Goal: Task Accomplishment & Management: Manage account settings

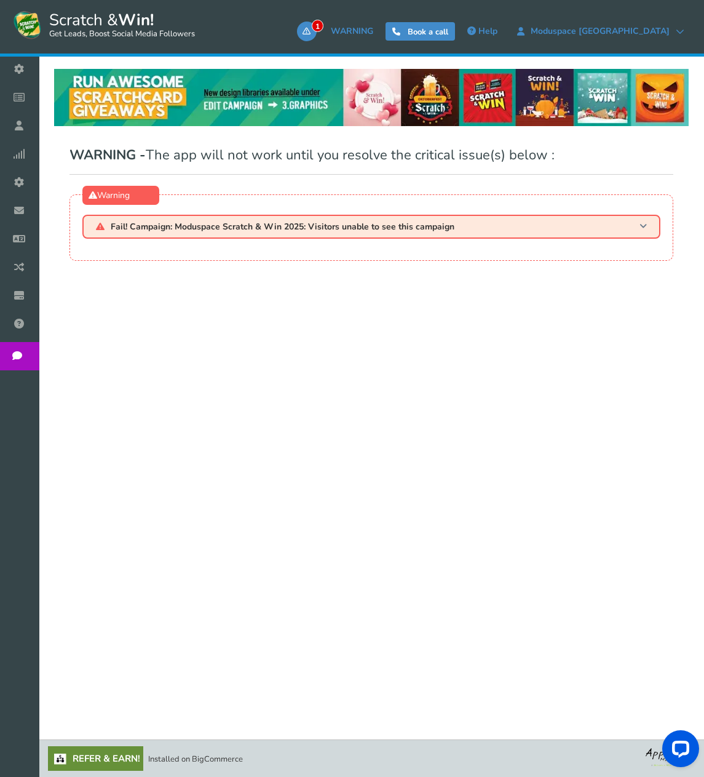
click at [277, 230] on span "Fail! Campaign: Moduspace Scratch & Win 2025: Visitors unable to see this campa…" at bounding box center [283, 226] width 344 height 9
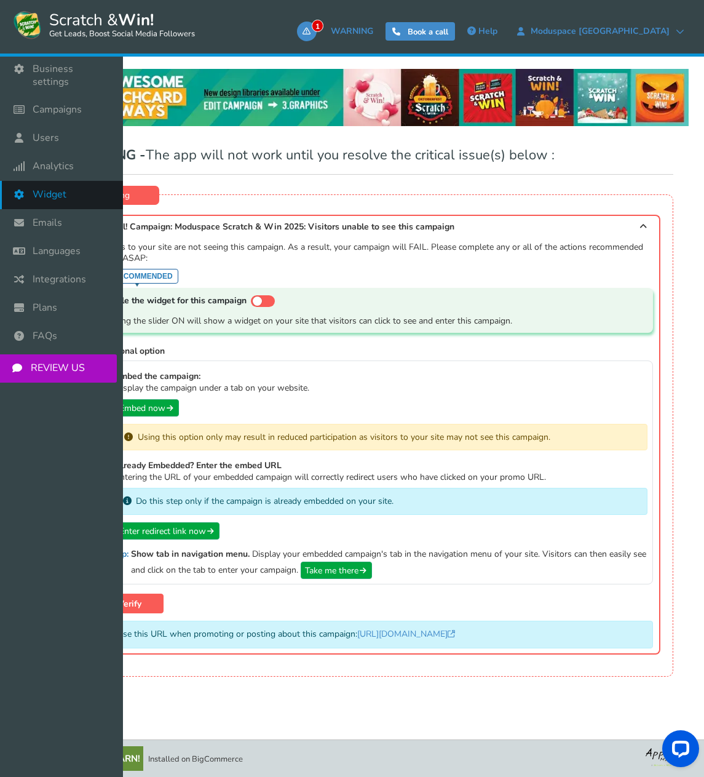
click at [20, 191] on icon at bounding box center [21, 194] width 23 height 27
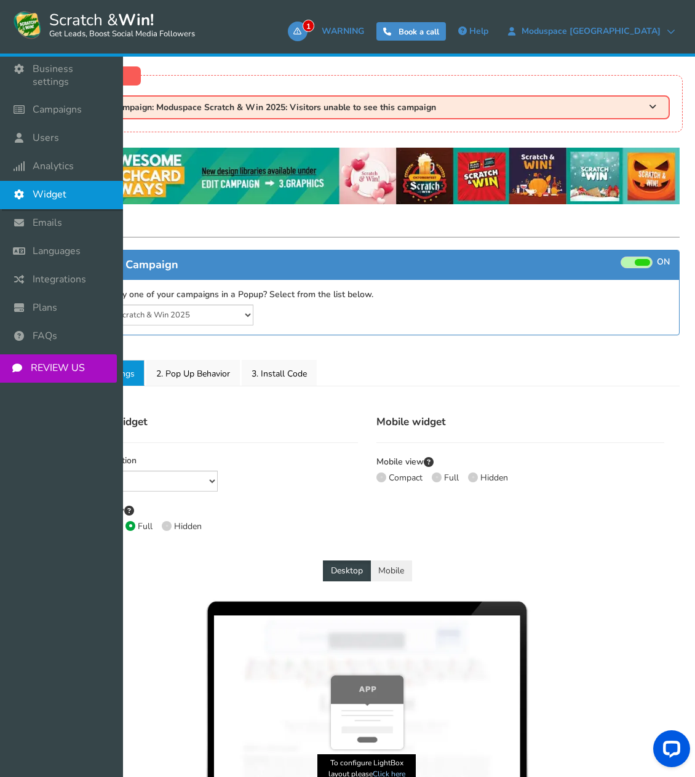
select select "mid-bottom-bar"
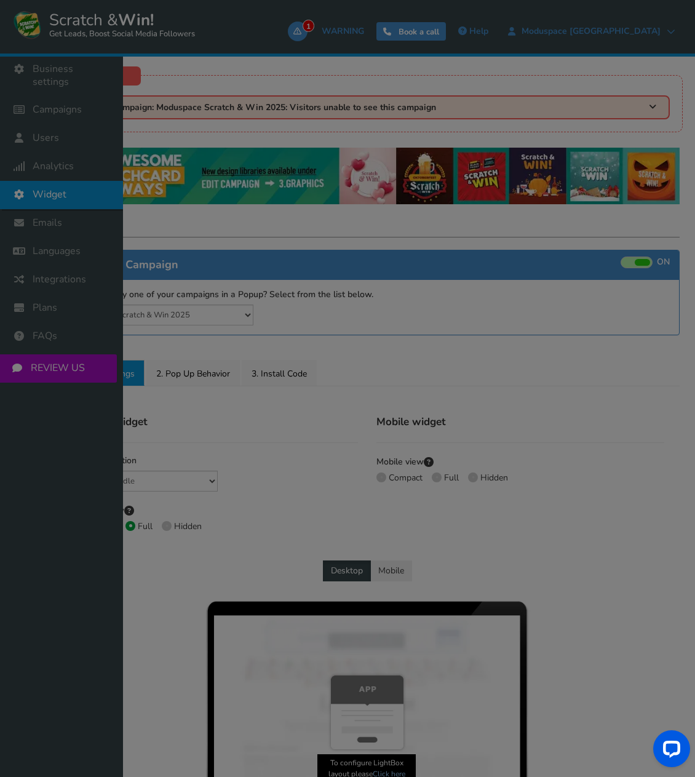
radio input "true"
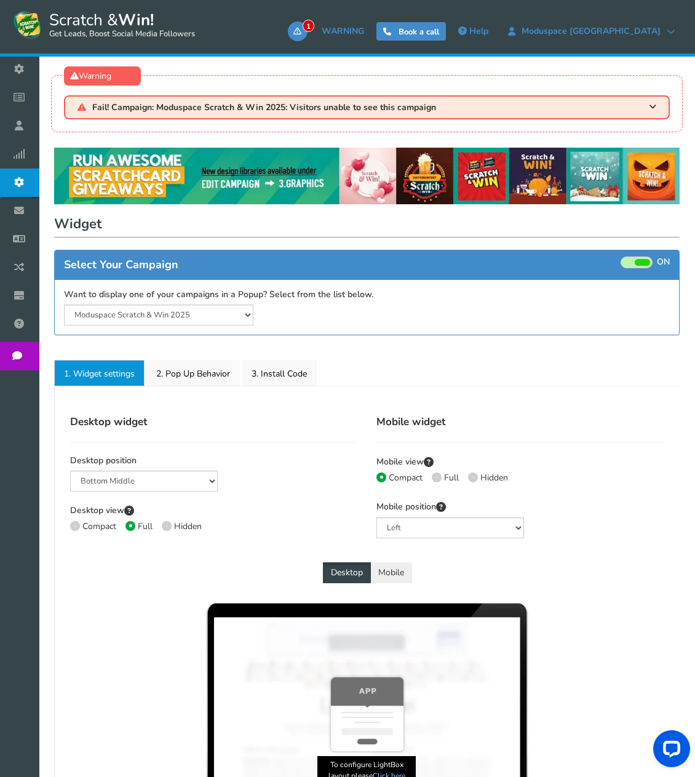
drag, startPoint x: 18, startPoint y: 196, endPoint x: 338, endPoint y: 449, distance: 408.3
click at [338, 449] on div "Desktop widget Desktop position Mid Right Mid Left Top Bar Bottom Bar Bottom Le…" at bounding box center [214, 478] width 306 height 141
click at [231, 310] on select "Moduspace Scratch & Win 2025 Moduspace Scratch & Win 2024" at bounding box center [158, 315] width 189 height 21
click at [64, 305] on select "Moduspace Scratch & Win 2025 Moduspace Scratch & Win 2024" at bounding box center [158, 315] width 189 height 21
click at [641, 250] on div "Select Your Campaign ON OFF" at bounding box center [367, 265] width 624 height 30
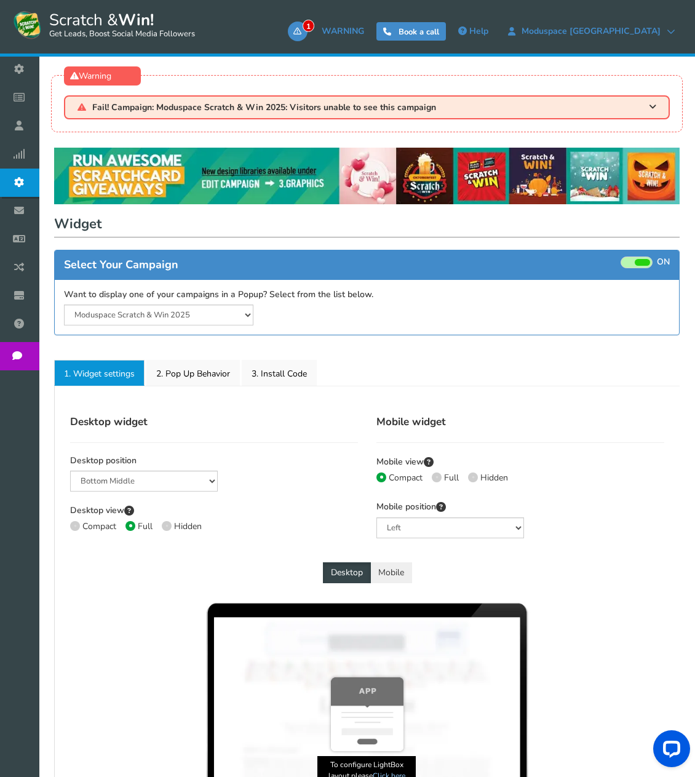
click at [636, 262] on span at bounding box center [642, 262] width 15 height 7
click at [0, 0] on input "ON OFF" at bounding box center [0, 0] width 0 height 0
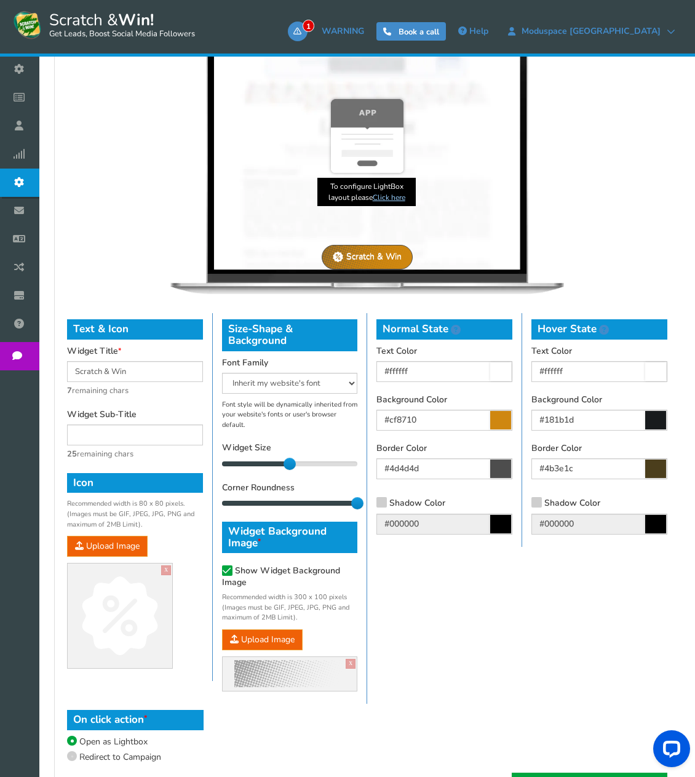
scroll to position [711, 0]
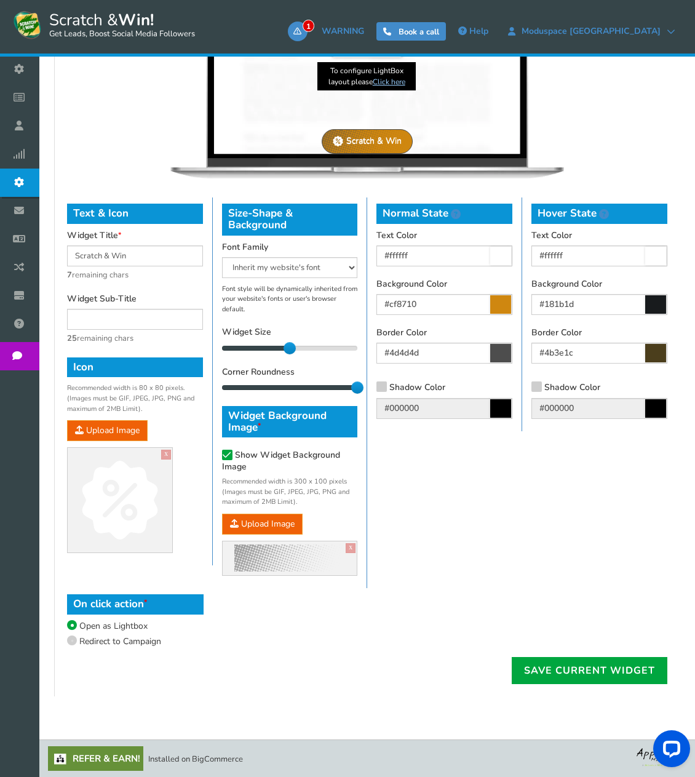
click at [572, 691] on div "Desktop widget Desktop position Mid Right Mid Left Top Bar Bottom Bar Bottom Le…" at bounding box center [367, 194] width 626 height 1005
click at [572, 669] on link "Save current widget" at bounding box center [590, 670] width 156 height 27
click at [572, 669] on div "Wait.." at bounding box center [367, 670] width 619 height 27
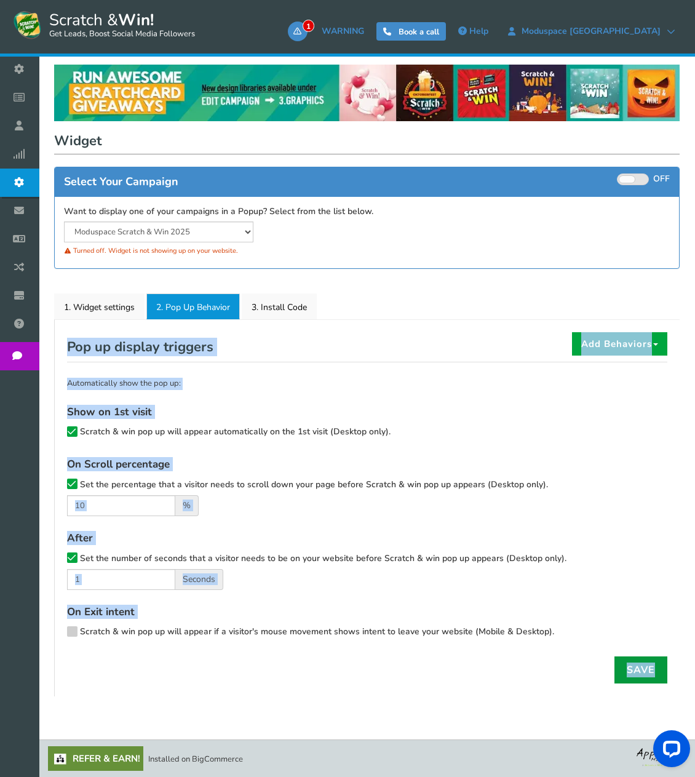
click at [645, 669] on link "Save" at bounding box center [641, 669] width 53 height 27
click at [449, 447] on form "Show on 1st visit Scratch & win pop up will appear automatically on the 1st vis…" at bounding box center [367, 523] width 600 height 239
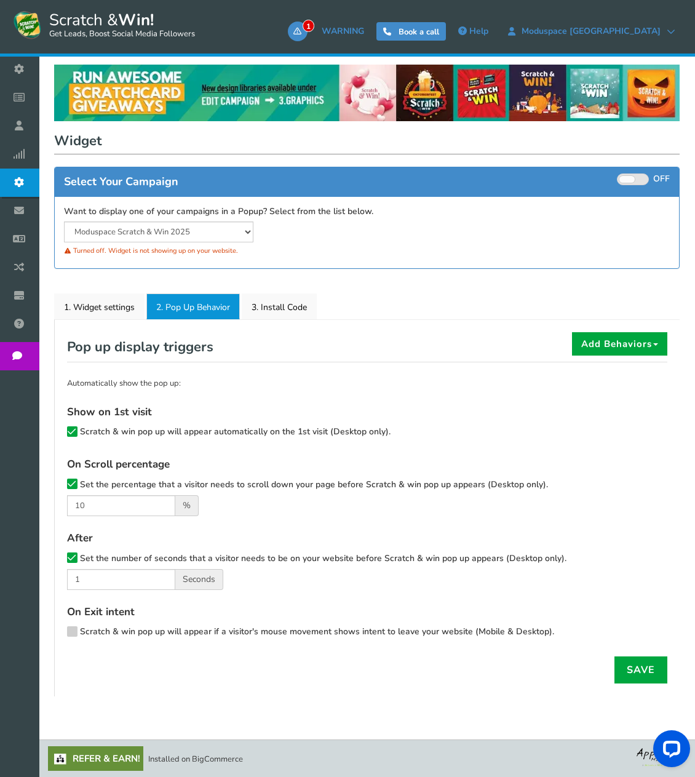
click at [94, 432] on span "Scratch & win pop up will appear automatically on the 1st visit (Desktop only)." at bounding box center [235, 432] width 311 height 12
click at [55, 432] on input "Scratch & win pop up will appear automatically on the 1st visit (Desktop only)." at bounding box center [55, 433] width 0 height 8
click at [98, 485] on span "Set the percentage that a visitor needs to scroll down your page before Scratch…" at bounding box center [314, 485] width 468 height 12
click at [55, 485] on input "Set the percentage that a visitor needs to scroll down your page before Scratch…" at bounding box center [55, 486] width 0 height 8
drag, startPoint x: 97, startPoint y: 551, endPoint x: 84, endPoint y: 560, distance: 15.9
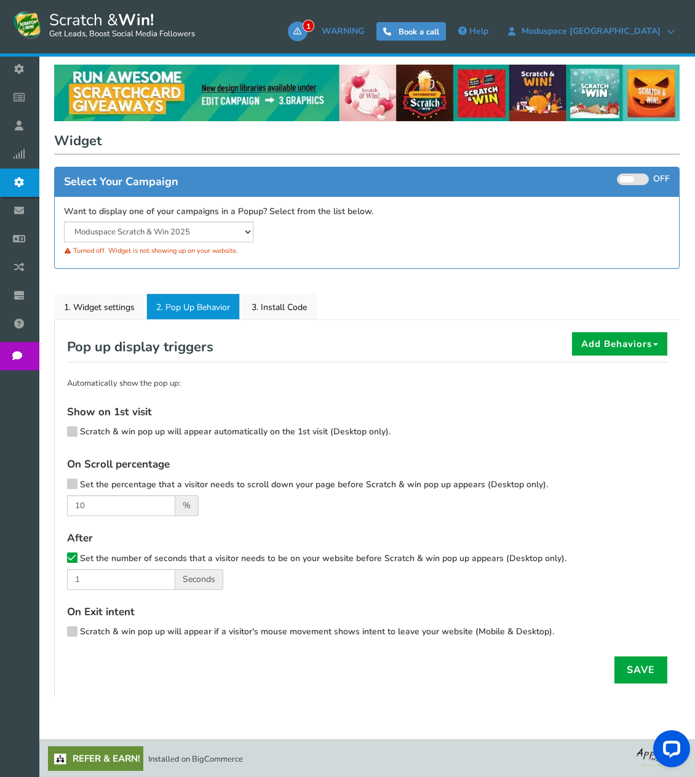
click at [96, 552] on div "After Set the number of seconds that a visitor needs to be on your website befo…" at bounding box center [367, 560] width 600 height 60
click at [81, 560] on span "Set the number of seconds that a visitor needs to be on your website before Scr…" at bounding box center [323, 558] width 487 height 12
click at [55, 560] on input "Set the number of seconds that a visitor needs to be on your website before Scr…" at bounding box center [55, 560] width 0 height 8
click at [634, 671] on link "Save" at bounding box center [641, 669] width 53 height 27
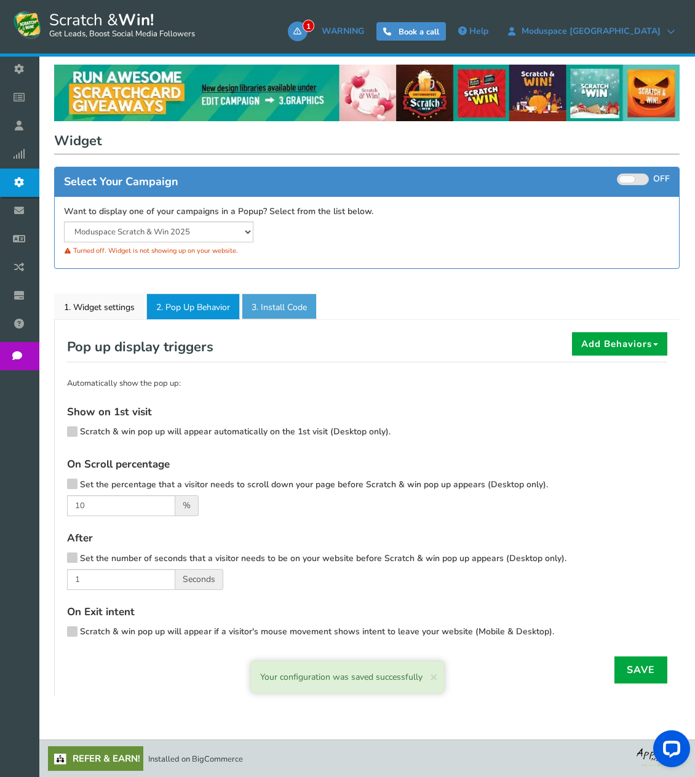
click at [287, 306] on link "3. Install Code" at bounding box center [279, 306] width 75 height 26
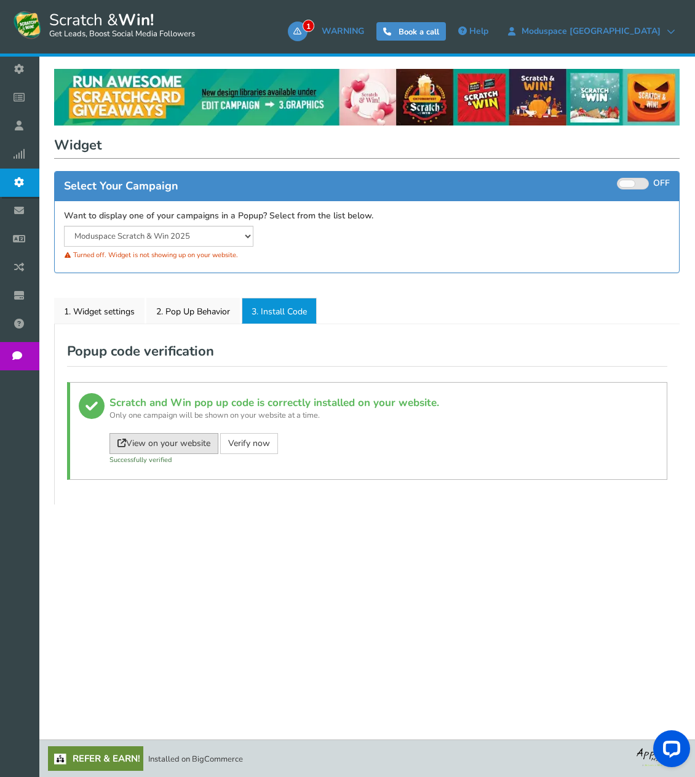
click at [204, 444] on link "View on your website" at bounding box center [164, 443] width 109 height 21
click at [250, 447] on link "Verify now" at bounding box center [249, 443] width 58 height 21
click at [213, 235] on select "Moduspace Scratch & Win 2025 Moduspace Scratch & Win 2024" at bounding box center [158, 236] width 189 height 21
click at [64, 226] on select "Moduspace Scratch & Win 2025 Moduspace Scratch & Win 2024" at bounding box center [158, 236] width 189 height 21
click at [211, 244] on select "Moduspace Scratch & Win 2025 Moduspace Scratch & Win 2024" at bounding box center [158, 236] width 189 height 21
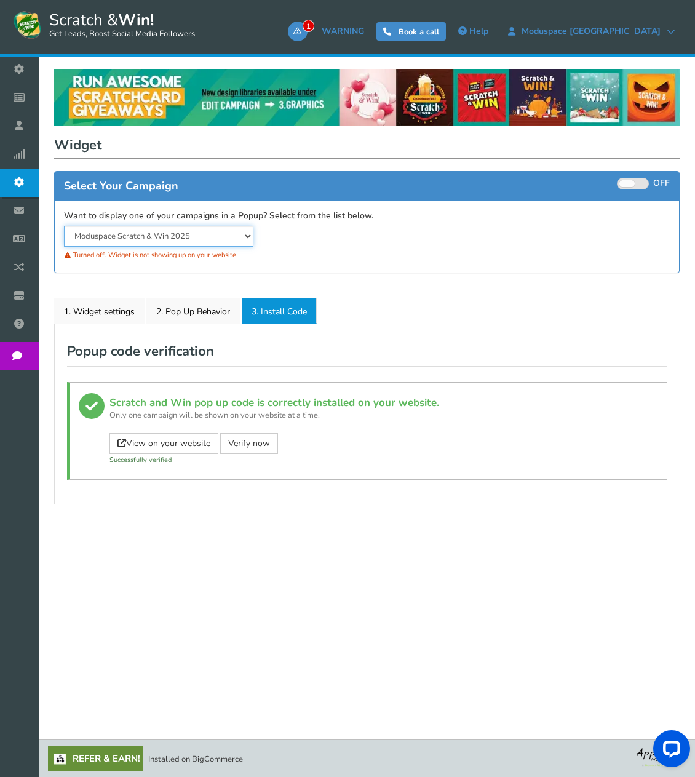
select select "19517"
click at [64, 226] on select "Moduspace Scratch & Win 2025 Moduspace Scratch & Win 2024" at bounding box center [158, 236] width 189 height 21
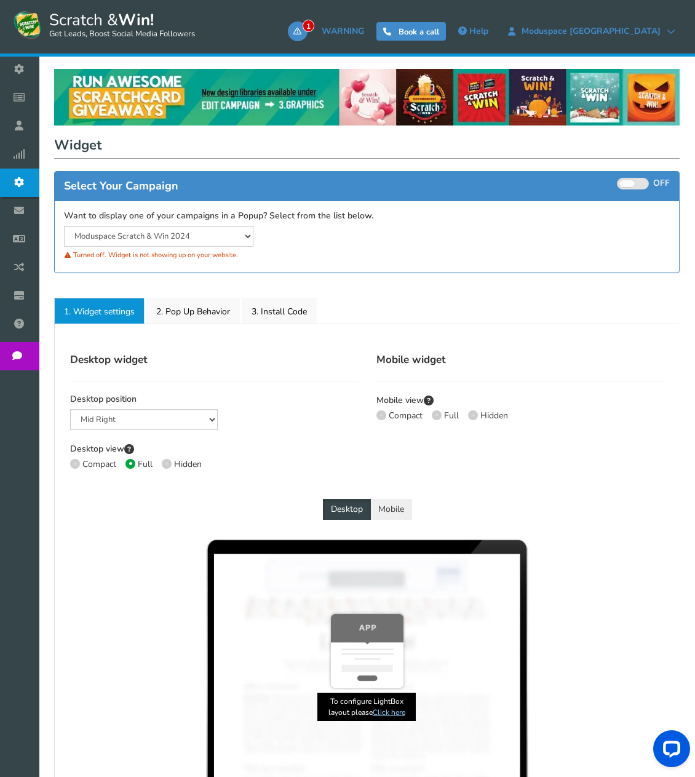
select select "mid-bottom-bar"
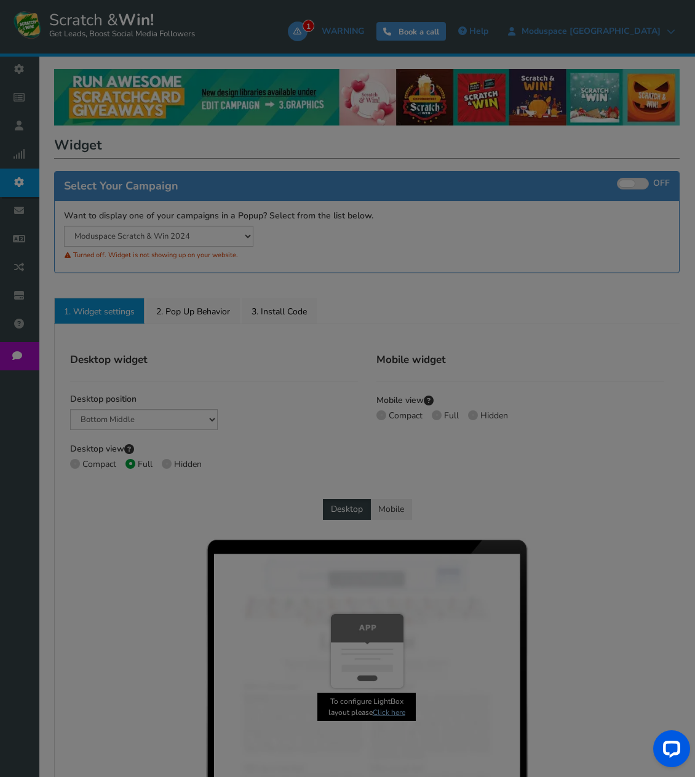
radio input "true"
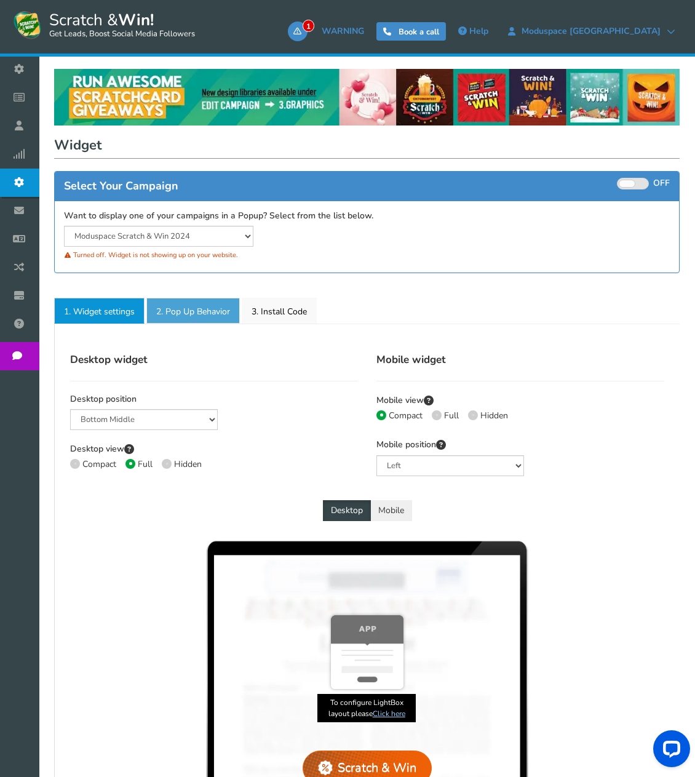
click at [185, 315] on link "2. Pop Up Behavior" at bounding box center [193, 311] width 94 height 26
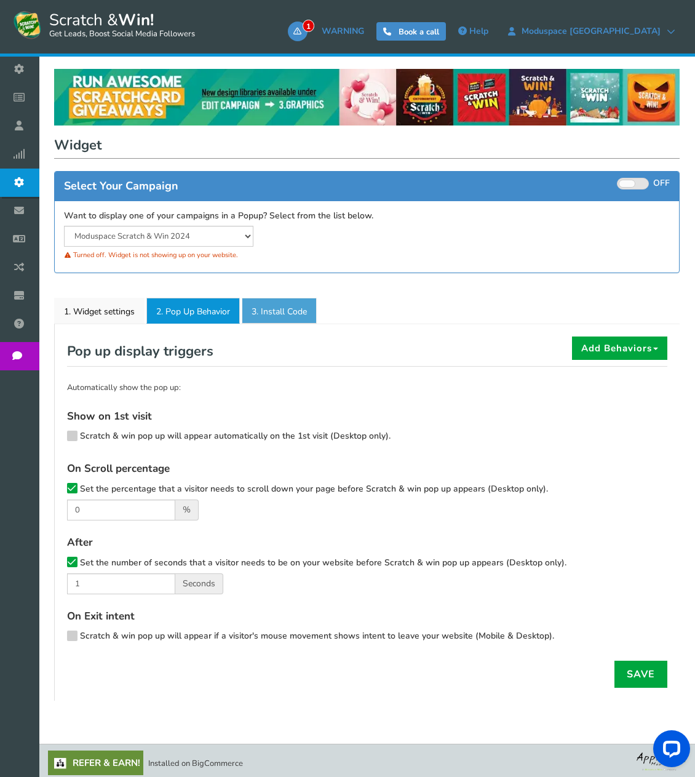
click at [269, 310] on link "3. Install Code" at bounding box center [279, 311] width 75 height 26
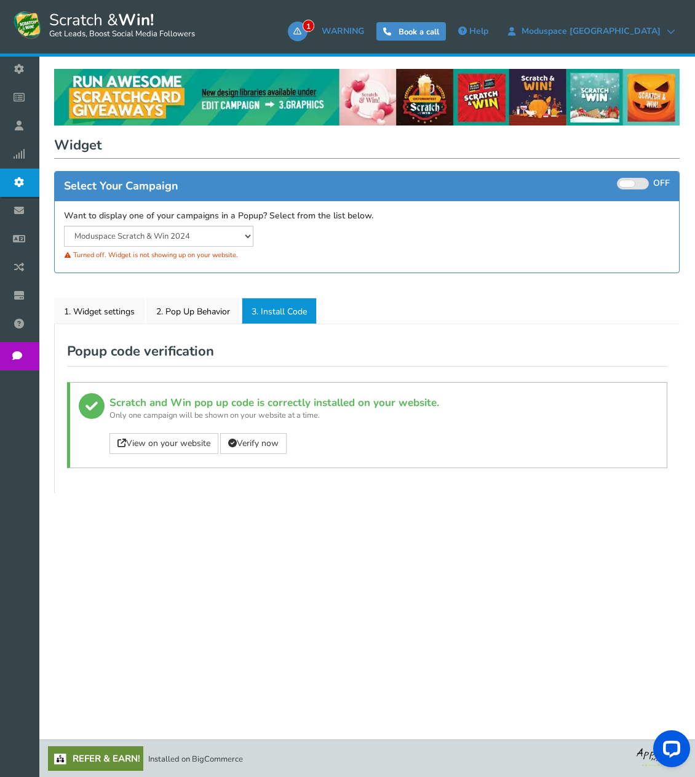
drag, startPoint x: 463, startPoint y: 245, endPoint x: 410, endPoint y: 260, distance: 55.7
click at [463, 245] on div "Want to display one of your campaigns in a Popup? Select from the list below. M…" at bounding box center [367, 236] width 624 height 53
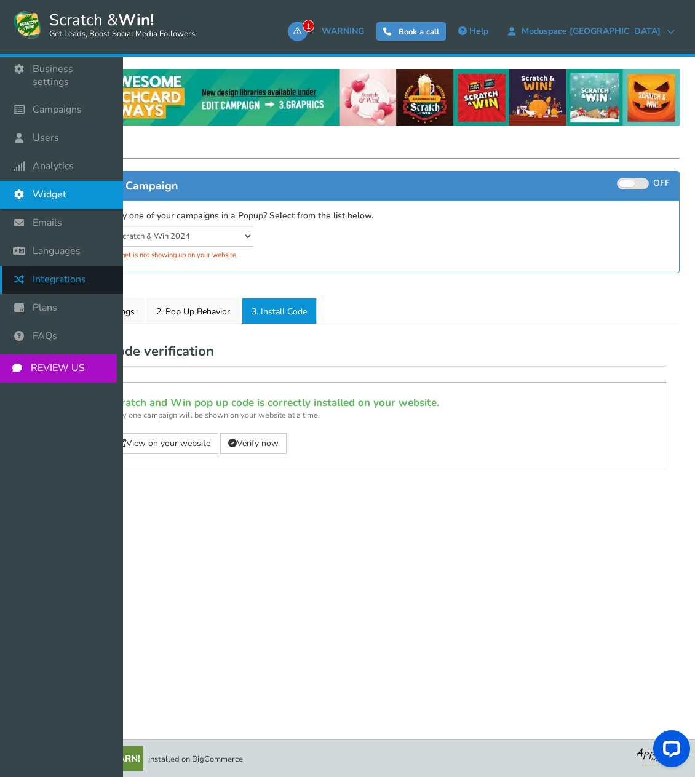
click at [93, 275] on link "Integrations" at bounding box center [61, 280] width 123 height 28
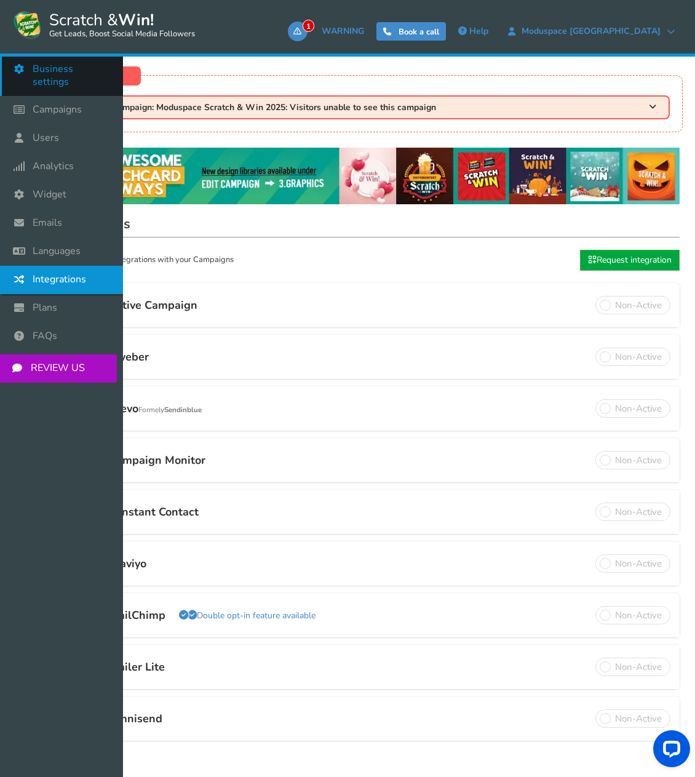
click at [35, 70] on span "Business settings" at bounding box center [72, 76] width 78 height 26
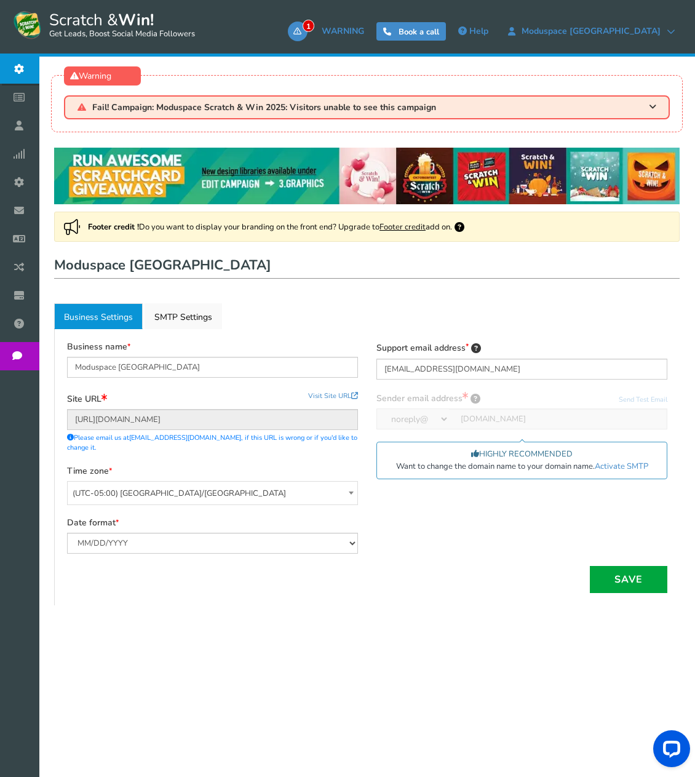
click at [294, 304] on ul "Business Settings Active SMTP Settings" at bounding box center [367, 316] width 626 height 26
click at [165, 317] on link "Active SMTP Settings" at bounding box center [184, 316] width 78 height 26
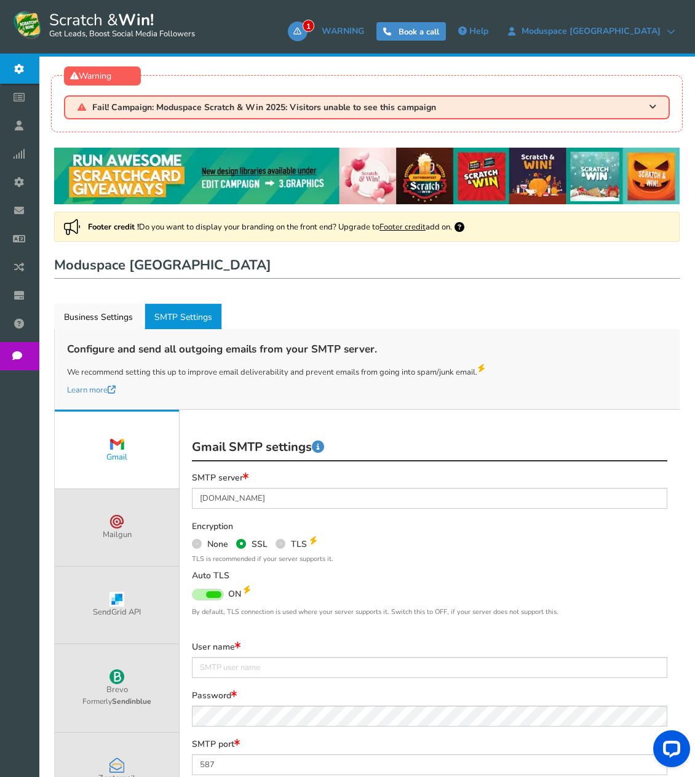
scroll to position [192, 0]
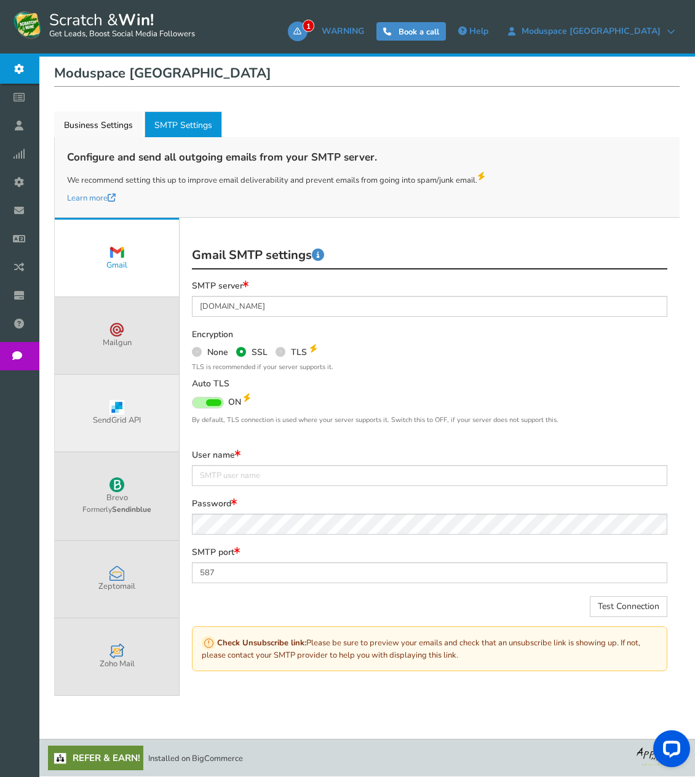
click at [151, 421] on link "SendGrid API" at bounding box center [117, 413] width 124 height 77
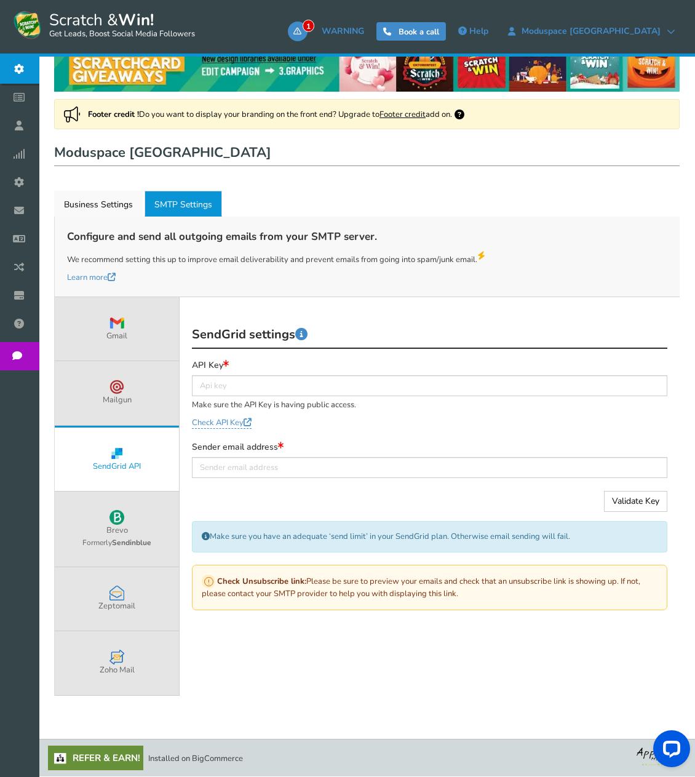
click at [45, 103] on link "Campaigns" at bounding box center [22, 98] width 45 height 28
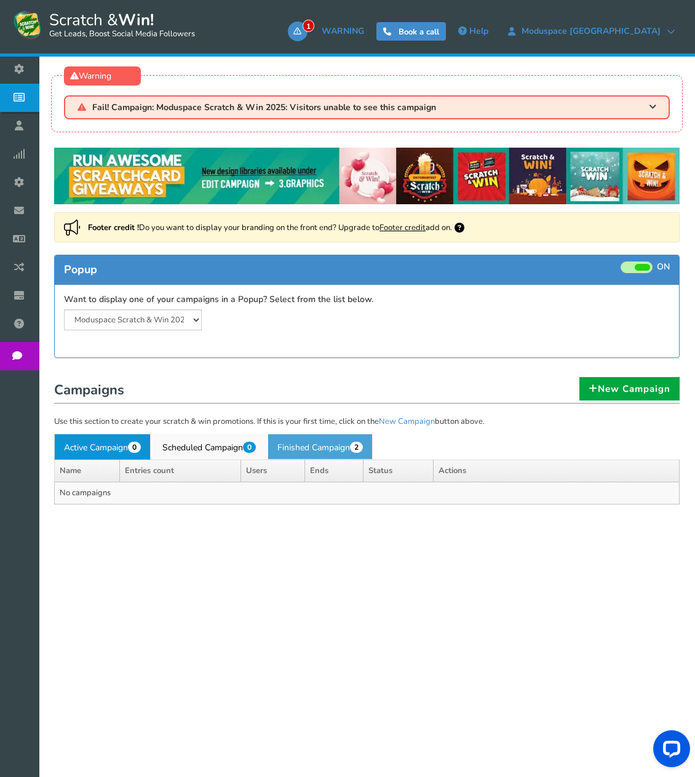
click at [340, 437] on link "Finished Campaign 2" at bounding box center [320, 447] width 105 height 26
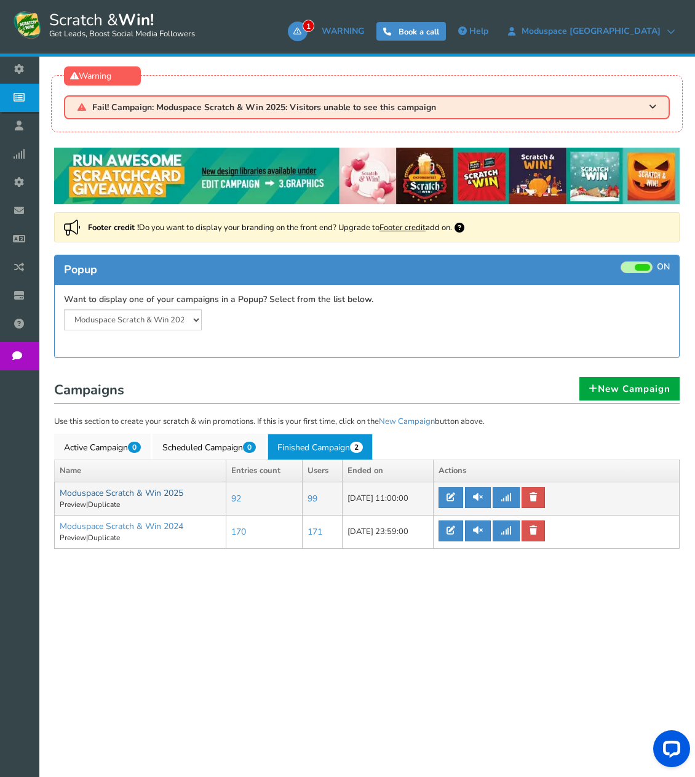
click at [143, 494] on link "Moduspace Scratch & Win 2025" at bounding box center [122, 493] width 124 height 12
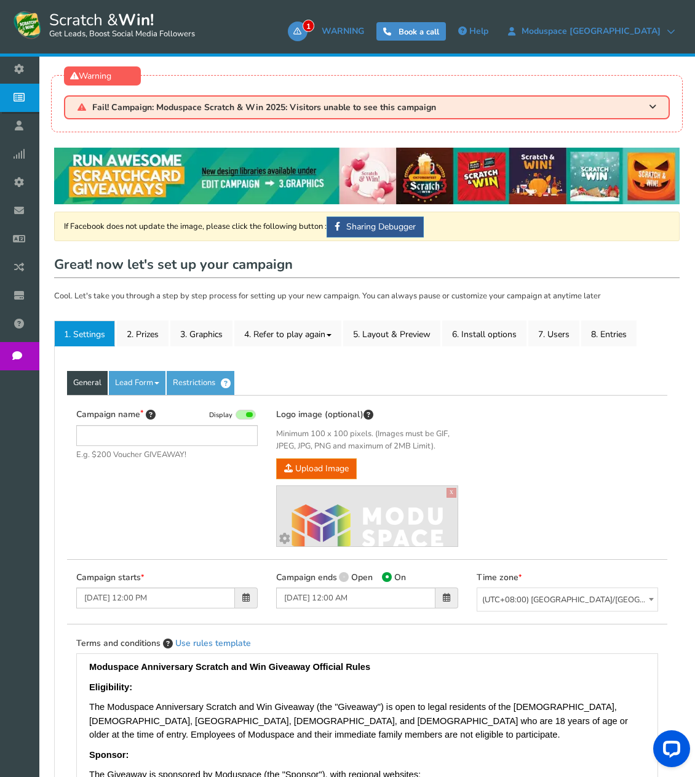
type input "Moduspace Scratch & Win 2025"
drag, startPoint x: 549, startPoint y: 358, endPoint x: 560, endPoint y: 357, distance: 11.1
drag, startPoint x: 560, startPoint y: 357, endPoint x: 610, endPoint y: 380, distance: 54.0
click at [618, 399] on div "Campaign name Display Moduspace Scratch & Win 2025 E.g. $200 Voucher GIVEAWAY! …" at bounding box center [367, 477] width 600 height 164
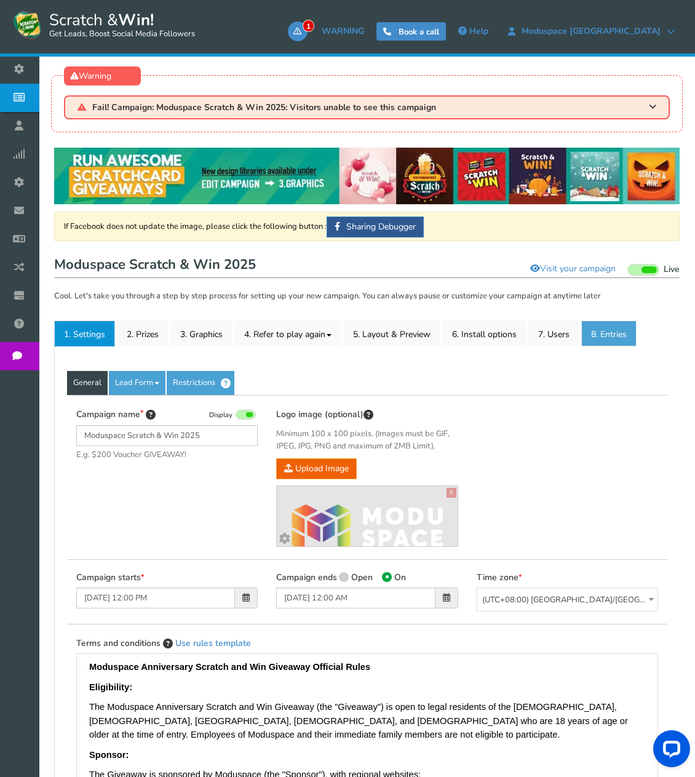
click at [616, 332] on link "8. Entries" at bounding box center [608, 334] width 55 height 26
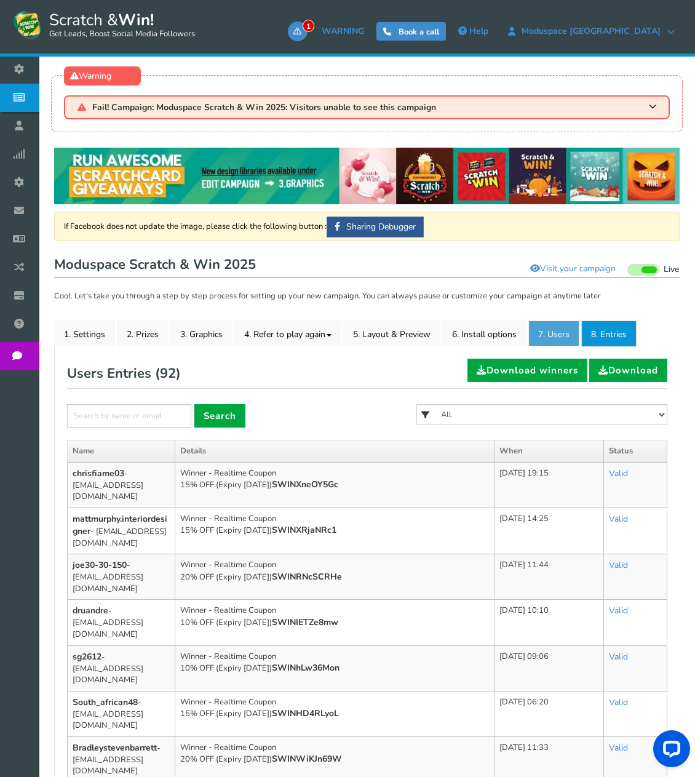
click at [558, 336] on link "7. Users" at bounding box center [553, 334] width 51 height 26
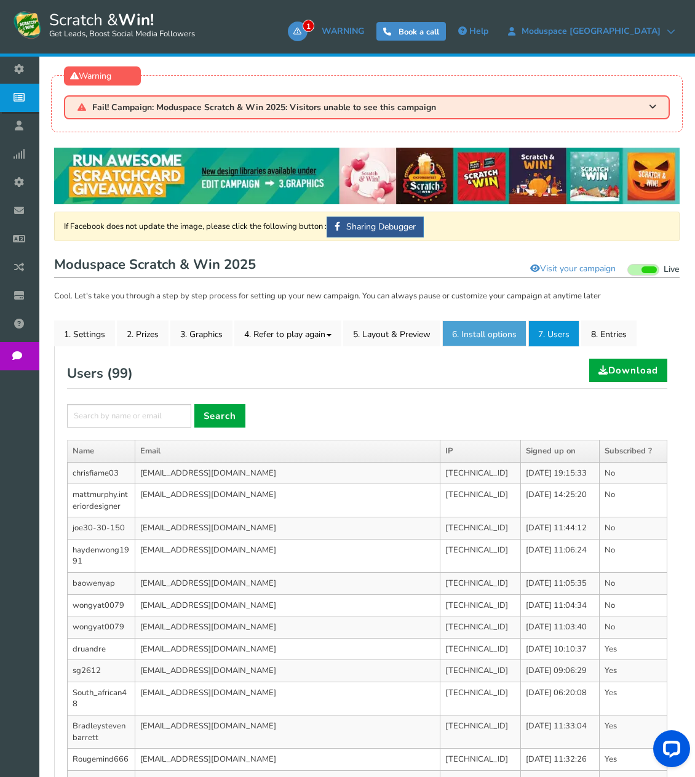
click at [500, 340] on link "6. Install options New" at bounding box center [484, 334] width 84 height 26
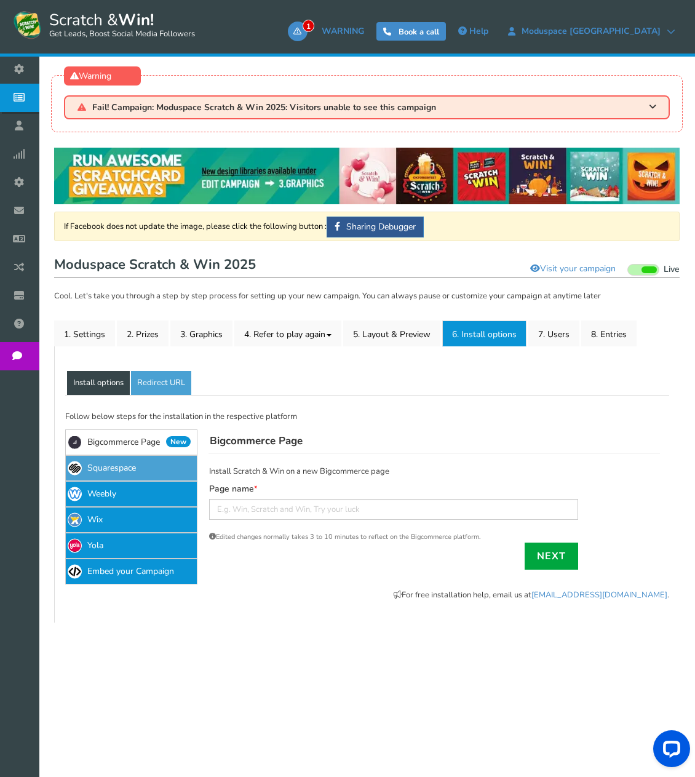
click at [164, 472] on link "Squarespace" at bounding box center [131, 468] width 132 height 26
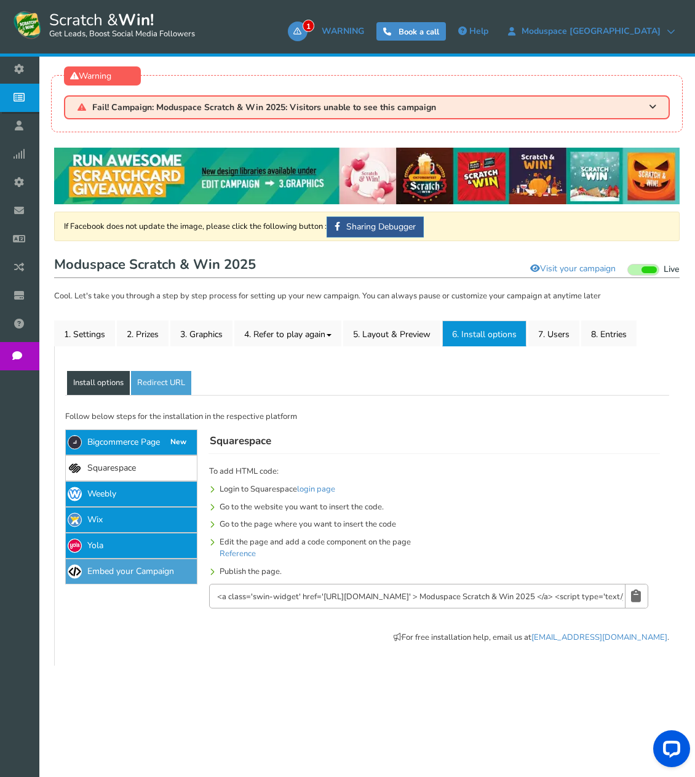
click at [157, 575] on link "Embed your Campaign" at bounding box center [131, 572] width 132 height 26
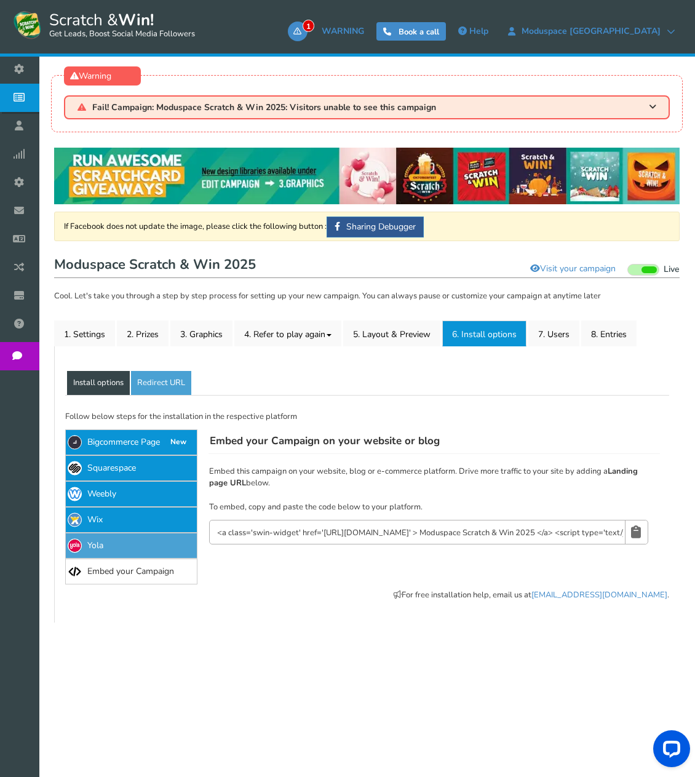
click at [156, 541] on link "Yola" at bounding box center [131, 546] width 132 height 26
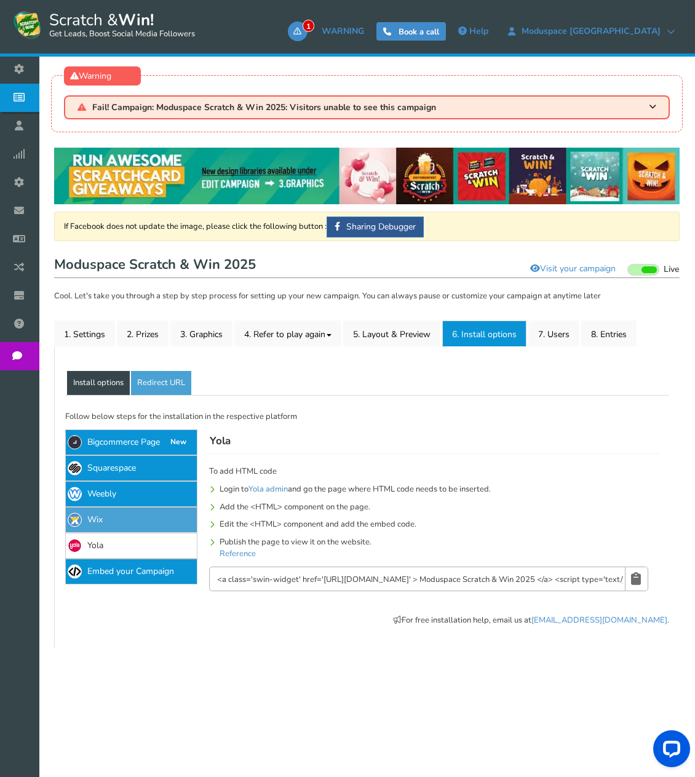
click at [152, 516] on link "Wix" at bounding box center [131, 520] width 132 height 26
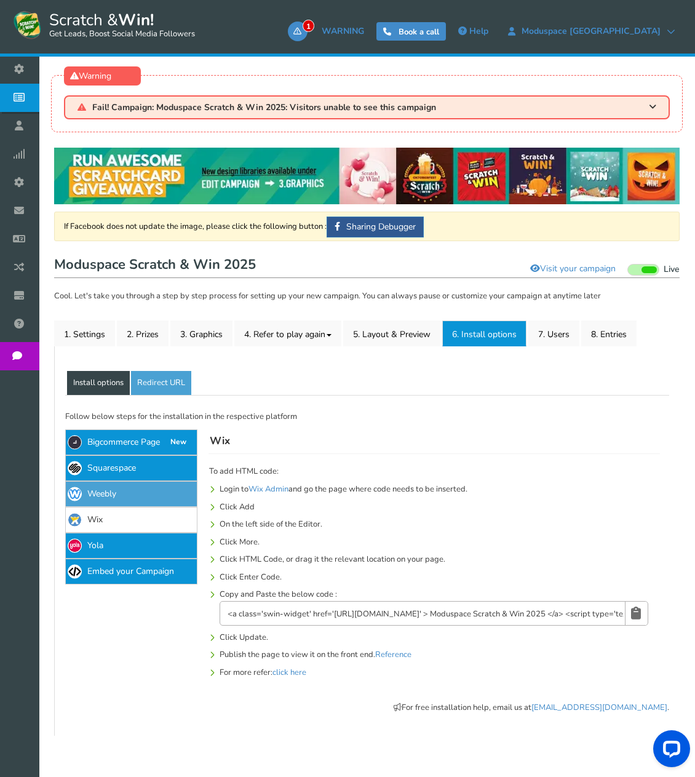
click at [155, 493] on link "Weebly" at bounding box center [131, 494] width 132 height 26
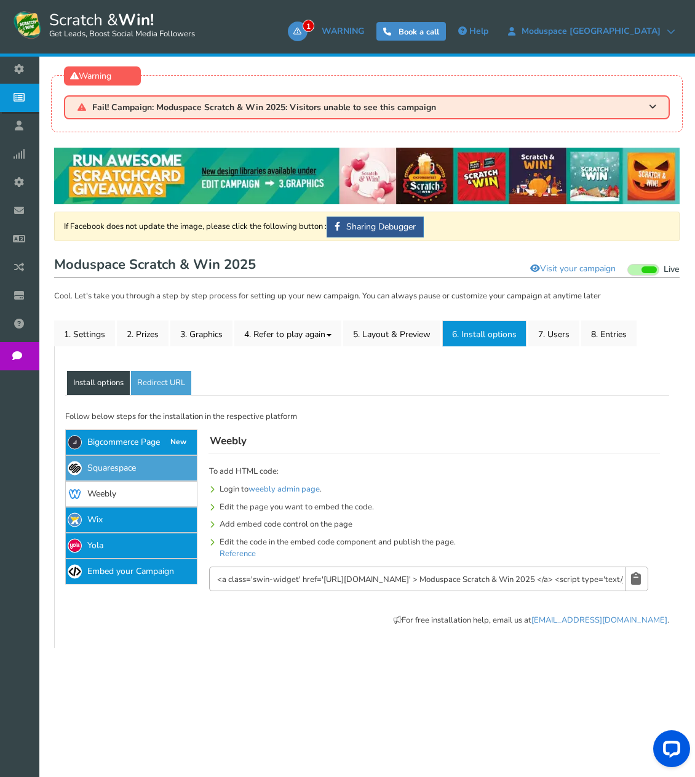
click at [159, 471] on link "Squarespace" at bounding box center [131, 468] width 132 height 26
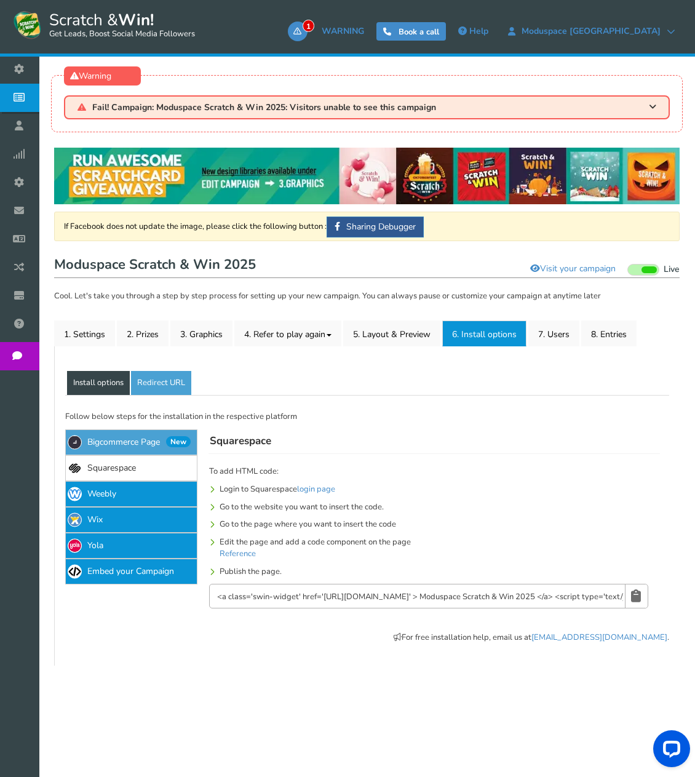
click at [167, 447] on link "Bigcommerce Page New" at bounding box center [131, 442] width 132 height 26
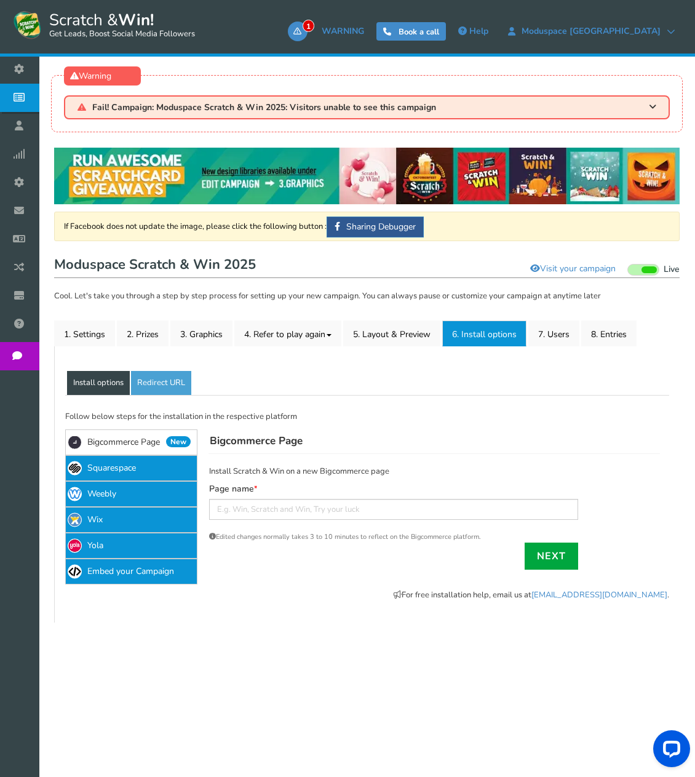
click at [411, 426] on div "If Facebook does not update the image, please click the following button : Shar…" at bounding box center [367, 502] width 619 height 215
click at [156, 379] on link "Redirect URL" at bounding box center [161, 383] width 60 height 25
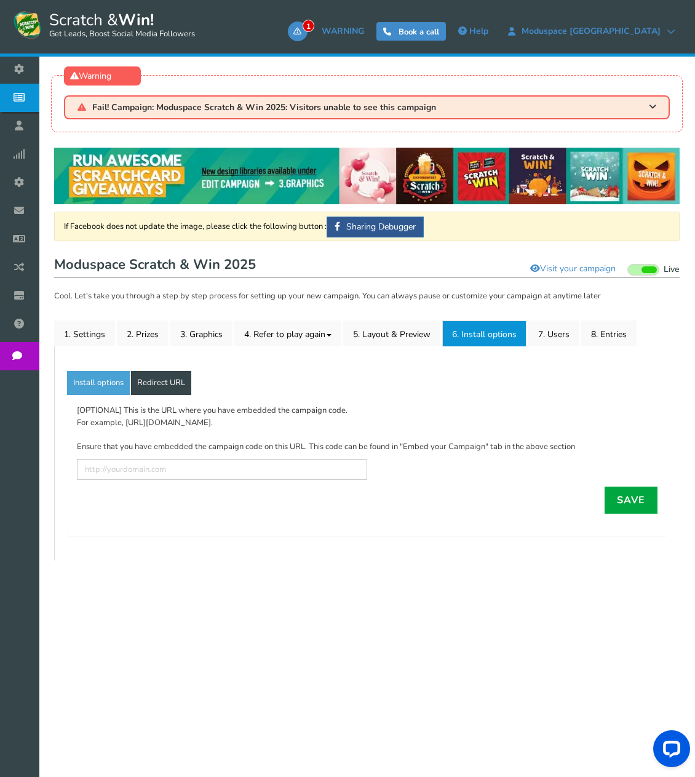
click at [509, 588] on div "NOTE: Scratch and Win plugin is deleted or deactivated. Please check and re-ins…" at bounding box center [367, 461] width 638 height 652
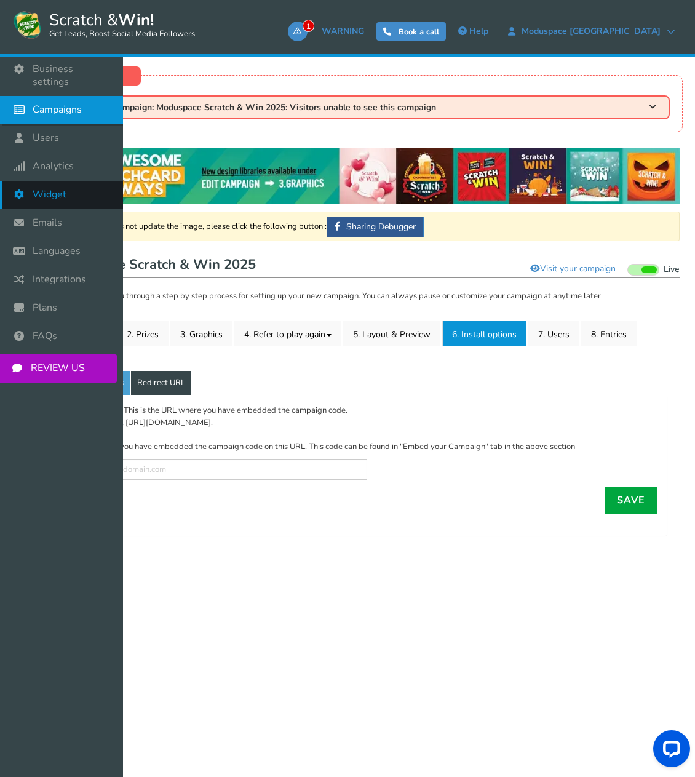
click at [53, 188] on span "Widget" at bounding box center [50, 194] width 34 height 13
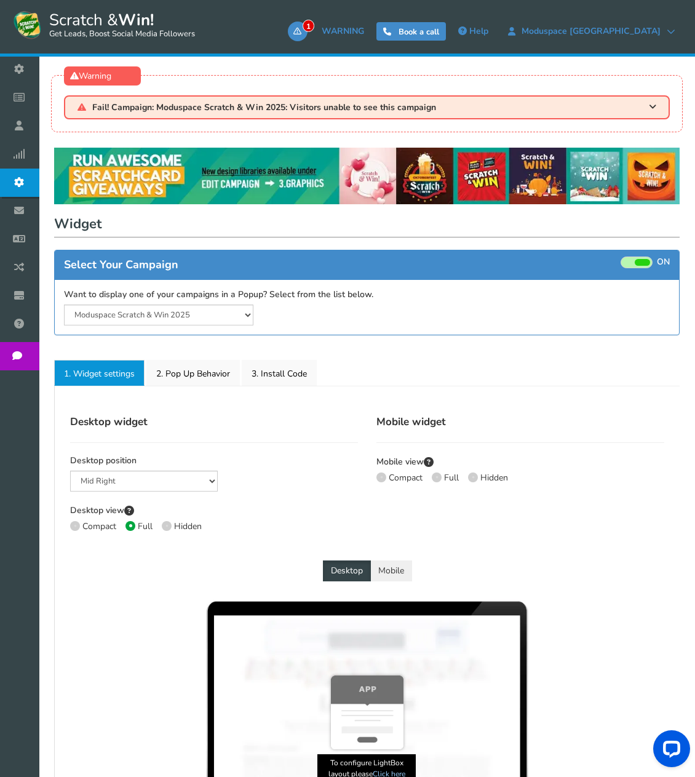
select select "mid-bottom-bar"
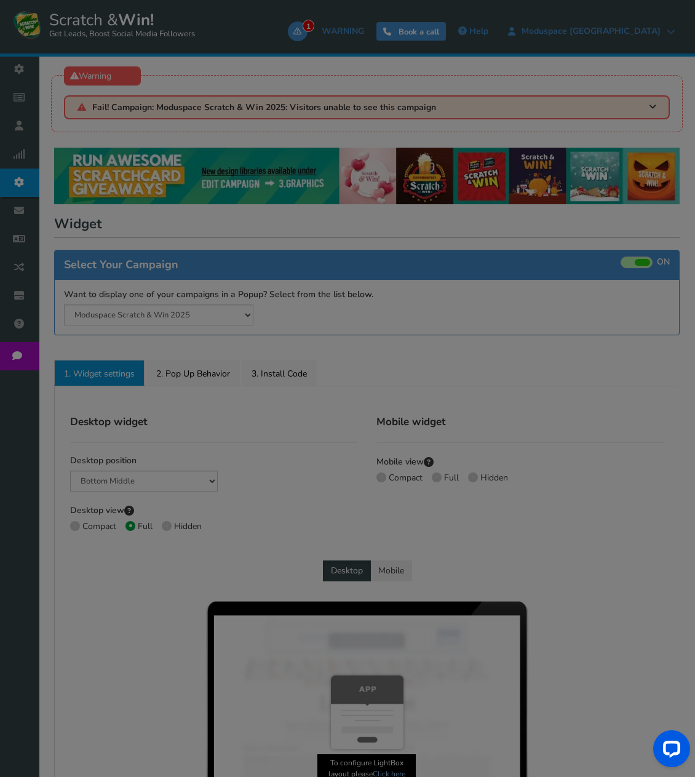
radio input "true"
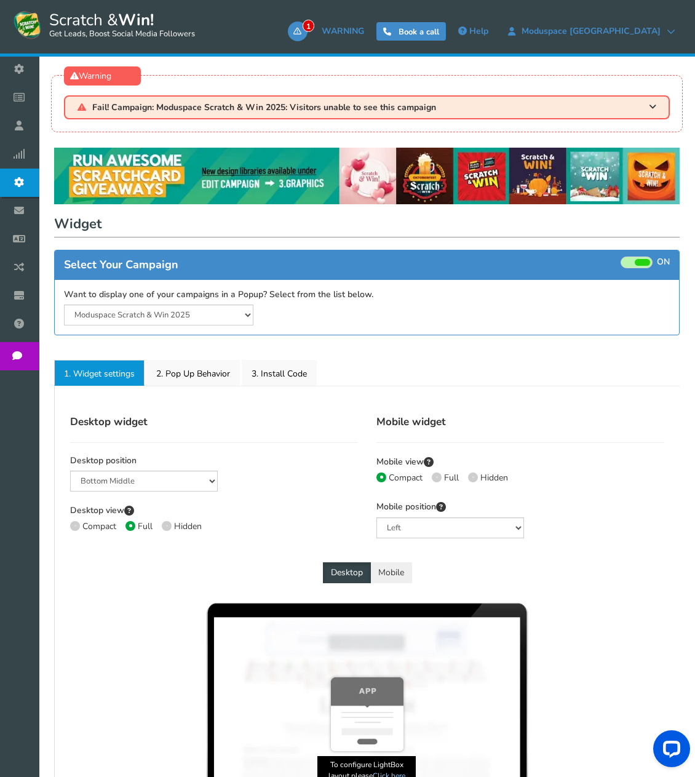
click at [637, 266] on span at bounding box center [637, 263] width 32 height 12
click at [0, 0] on input "ON OFF" at bounding box center [0, 0] width 0 height 0
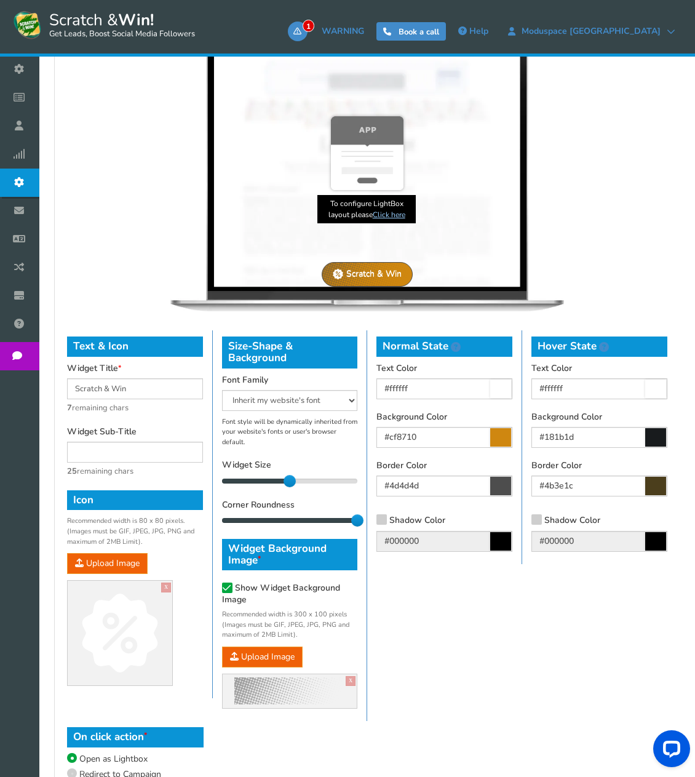
scroll to position [711, 0]
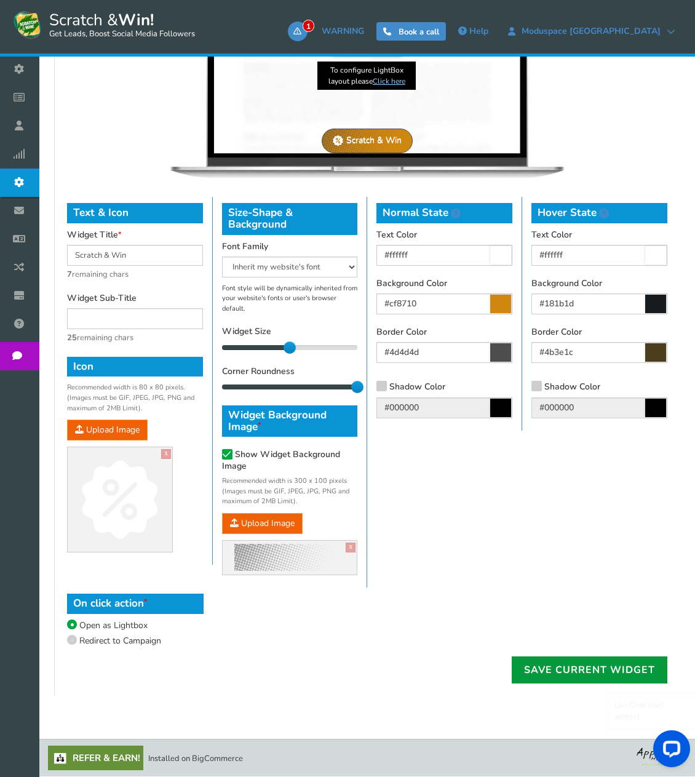
click at [632, 683] on link "Save current widget" at bounding box center [590, 669] width 156 height 27
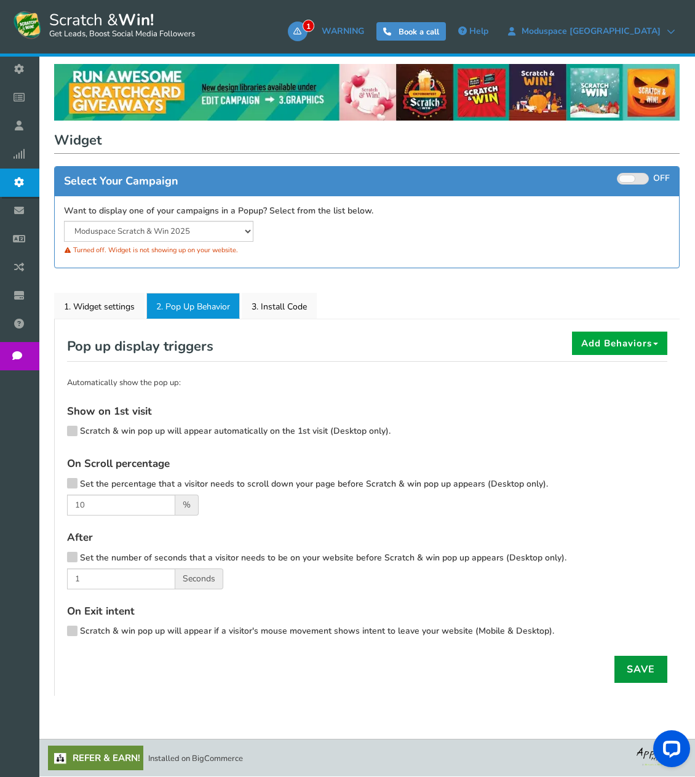
click at [626, 672] on link "Save" at bounding box center [641, 669] width 53 height 27
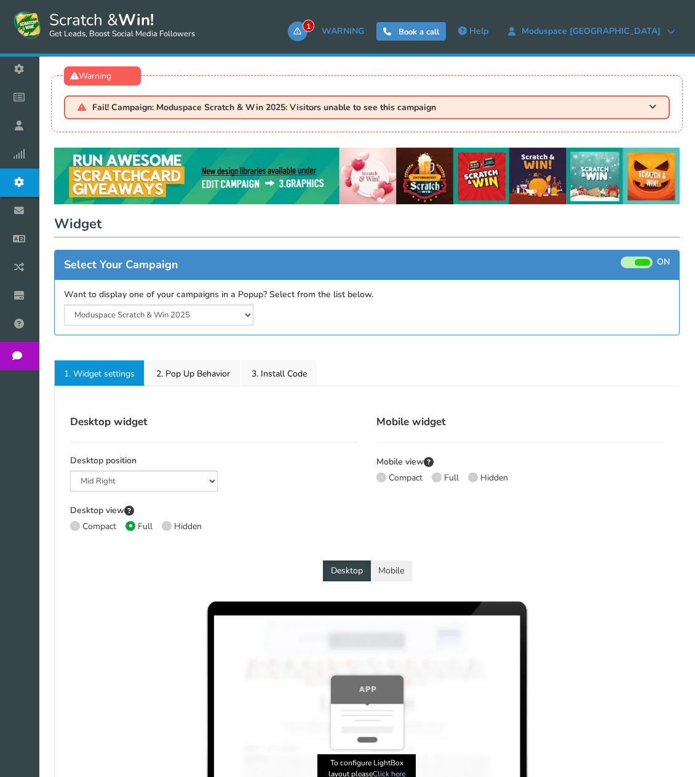
select select "mid-bottom-bar"
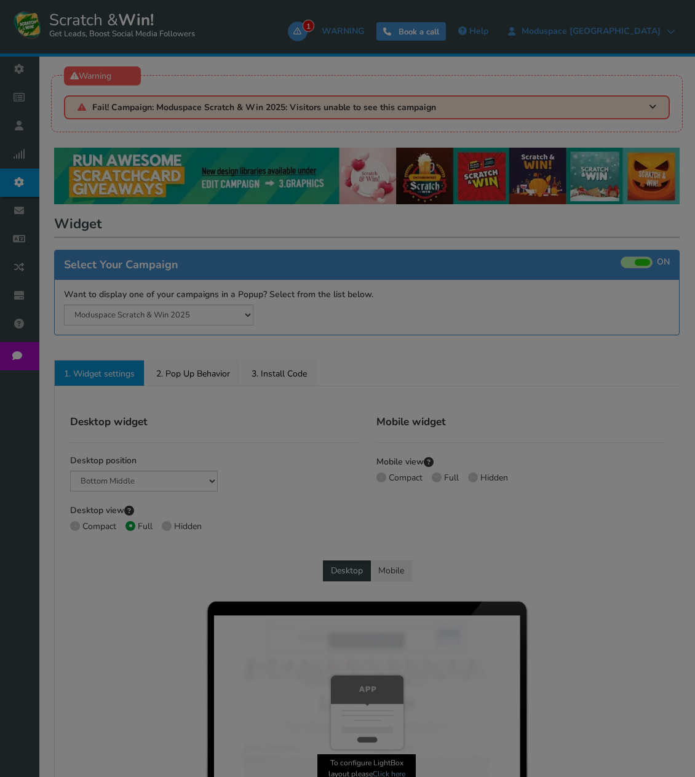
radio input "true"
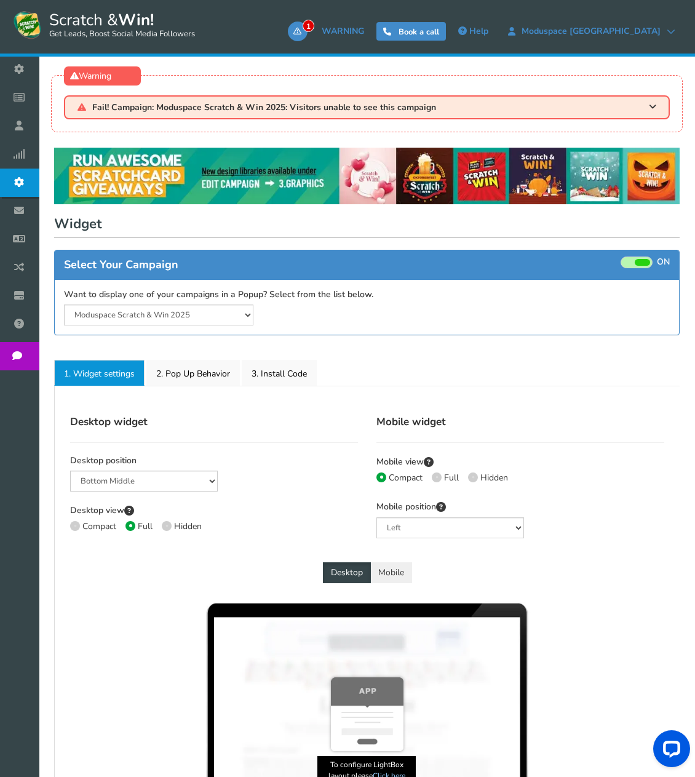
click at [635, 263] on span at bounding box center [642, 262] width 15 height 7
click at [0, 0] on input "ON OFF" at bounding box center [0, 0] width 0 height 0
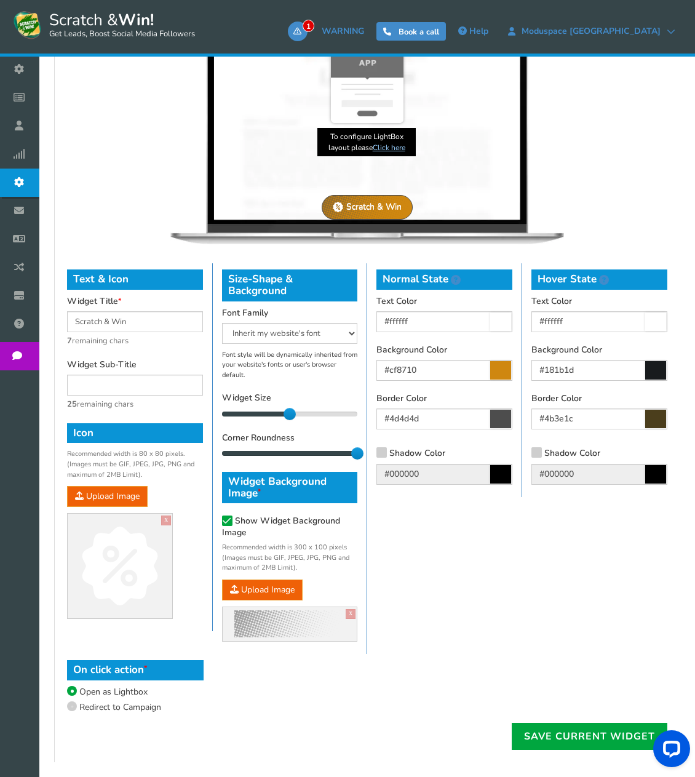
scroll to position [711, 0]
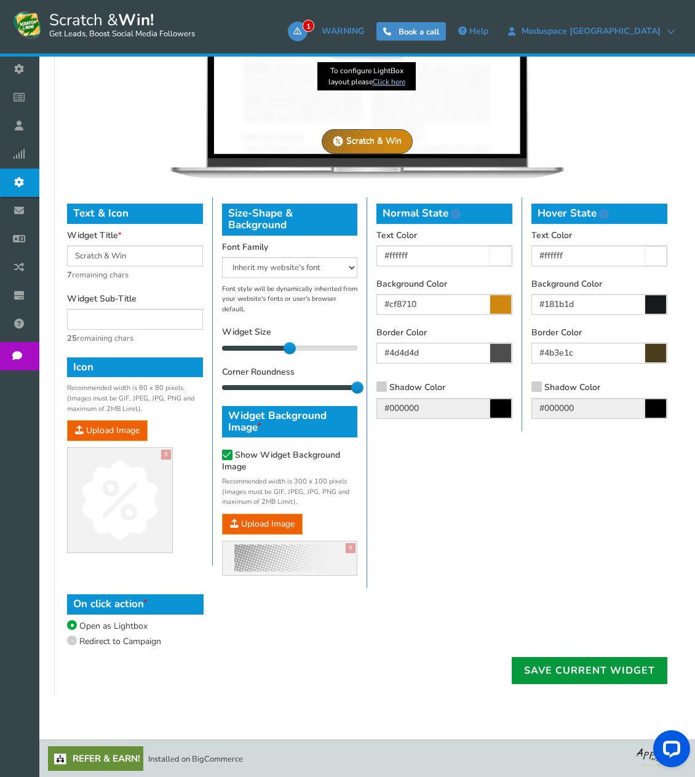
click at [585, 659] on link "Save current widget" at bounding box center [590, 670] width 156 height 27
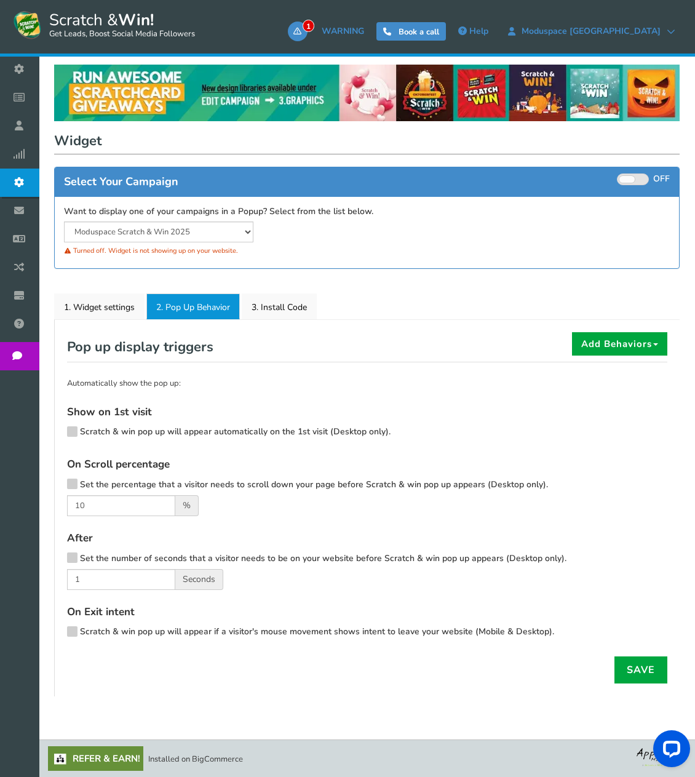
scroll to position [0, 0]
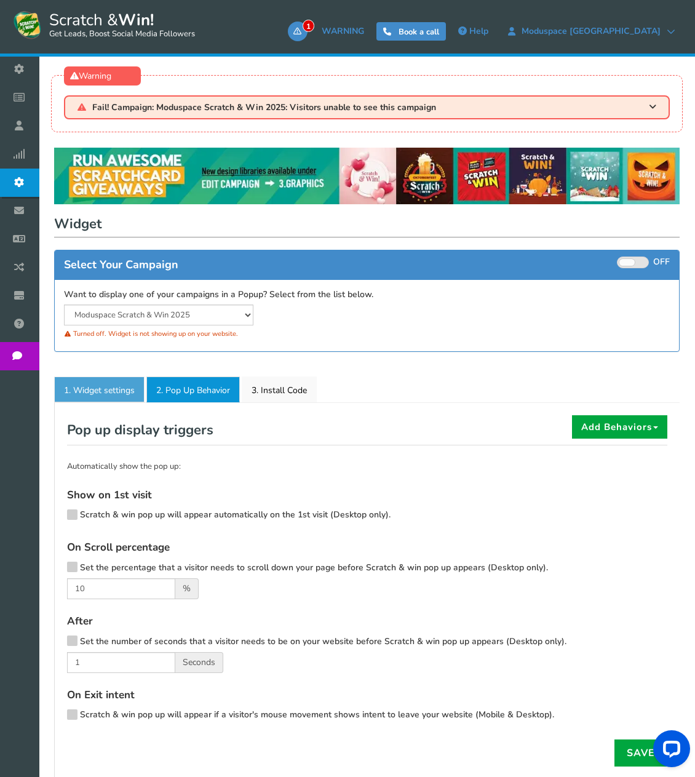
click at [132, 394] on link "1. Widget settings" at bounding box center [99, 390] width 90 height 26
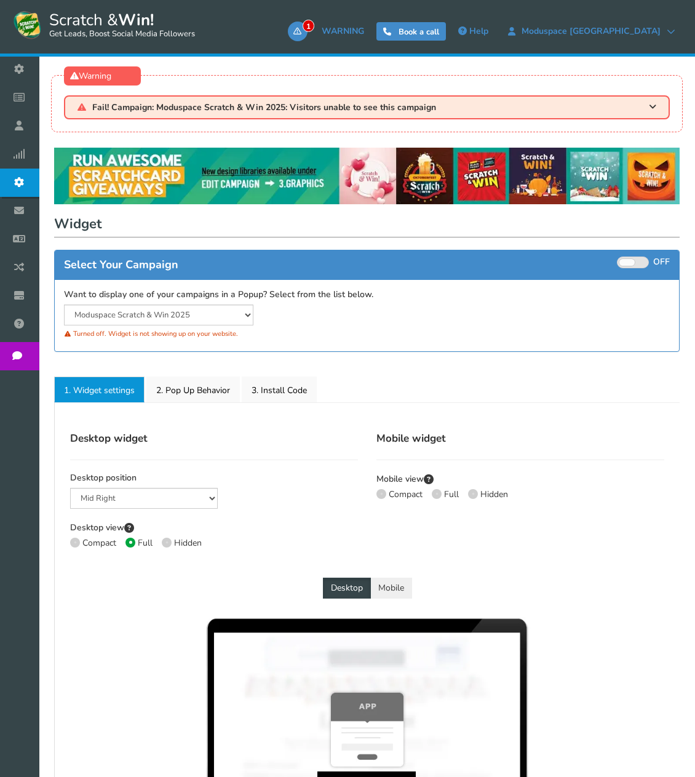
select select "mid-bottom-bar"
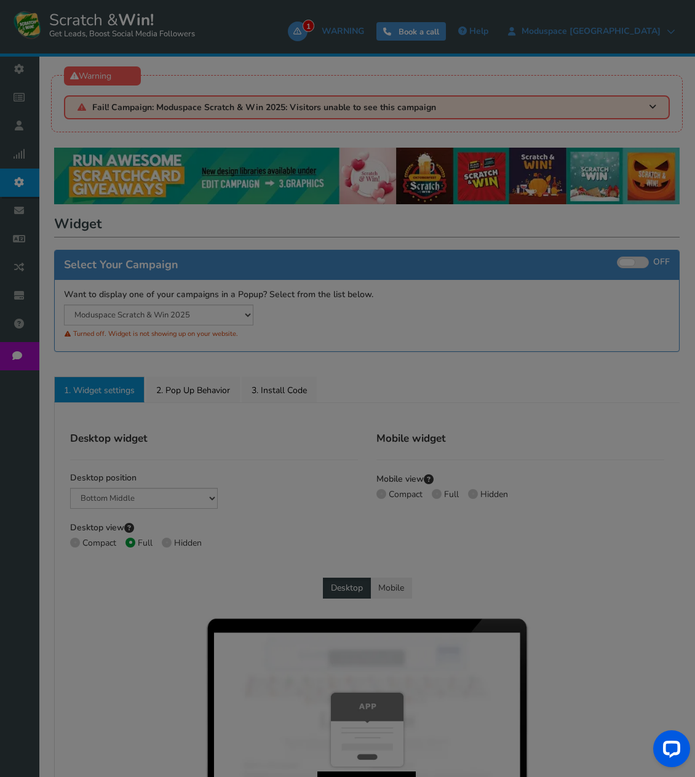
radio input "true"
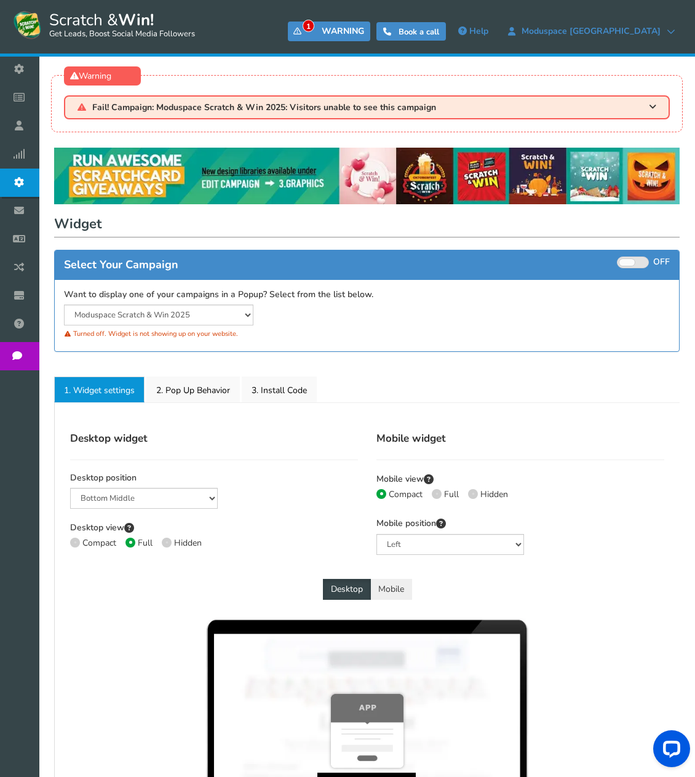
click at [301, 30] on icon at bounding box center [297, 31] width 8 height 8
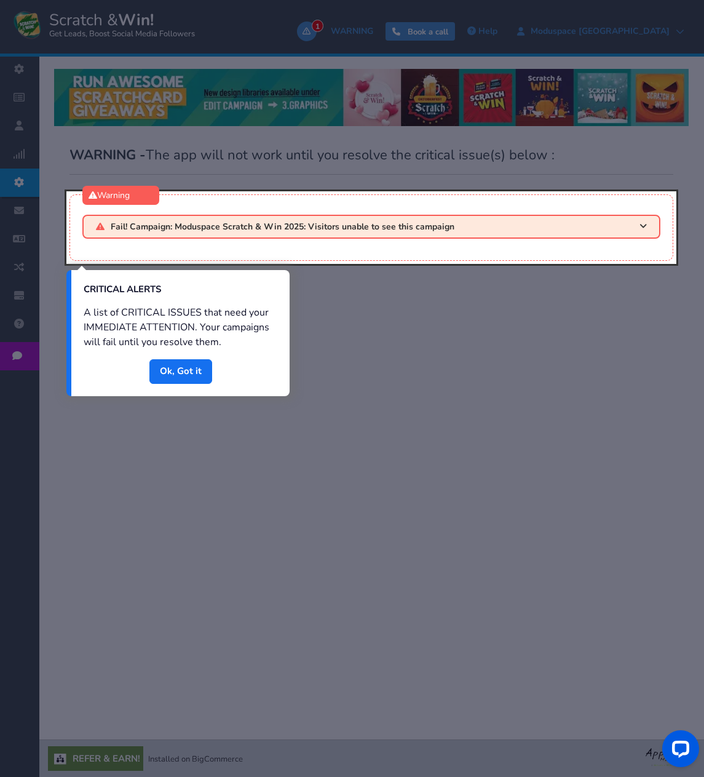
drag, startPoint x: 429, startPoint y: 232, endPoint x: 461, endPoint y: 232, distance: 32.6
click at [431, 232] on div at bounding box center [371, 227] width 610 height 73
click at [643, 228] on div at bounding box center [371, 227] width 610 height 73
click at [199, 365] on link "Done" at bounding box center [181, 371] width 63 height 25
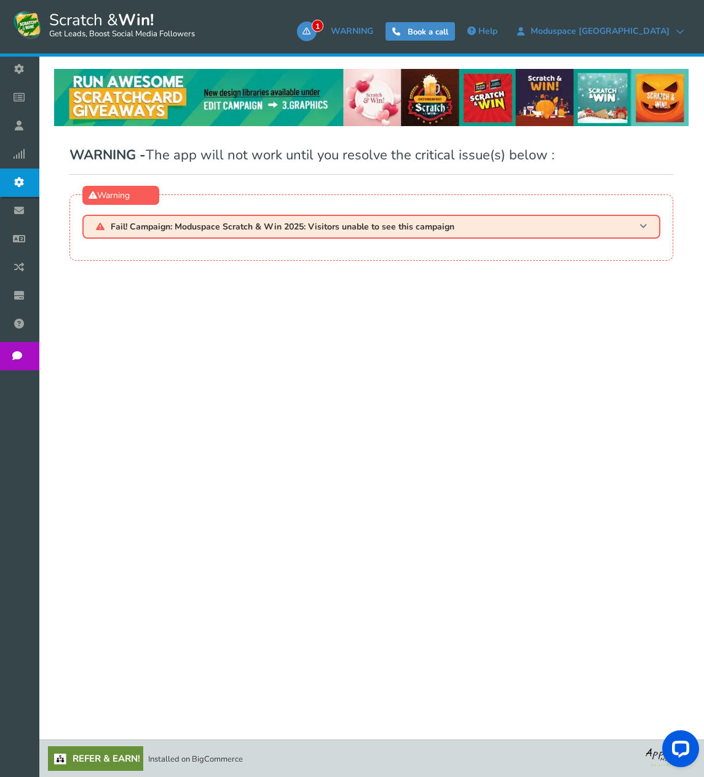
click at [639, 225] on h3 "Fail! Campaign: Moduspace Scratch & Win 2025: Visitors unable to see this campa…" at bounding box center [371, 227] width 578 height 24
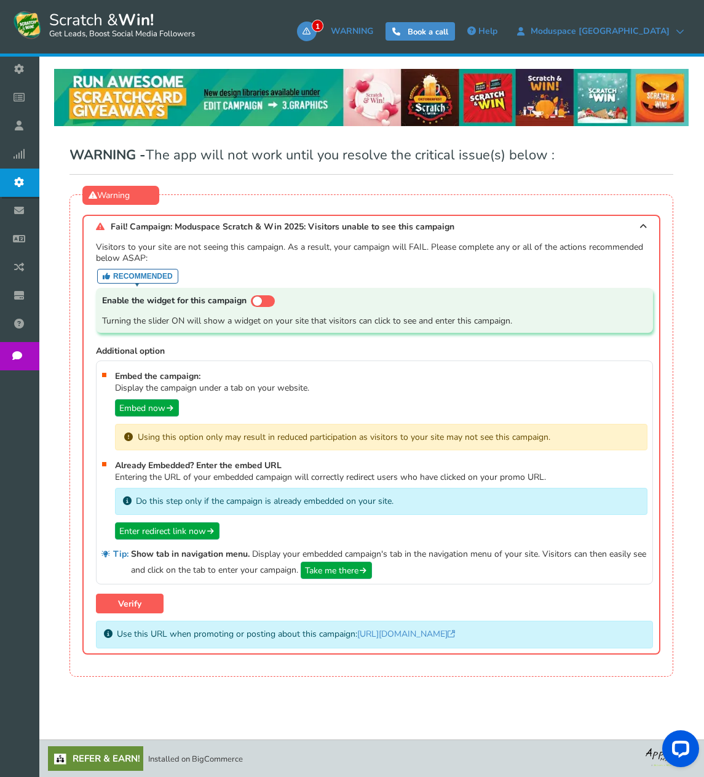
click at [261, 682] on div "WARNING - The app will not work until you resolve the critical issue(s) below :…" at bounding box center [371, 415] width 635 height 562
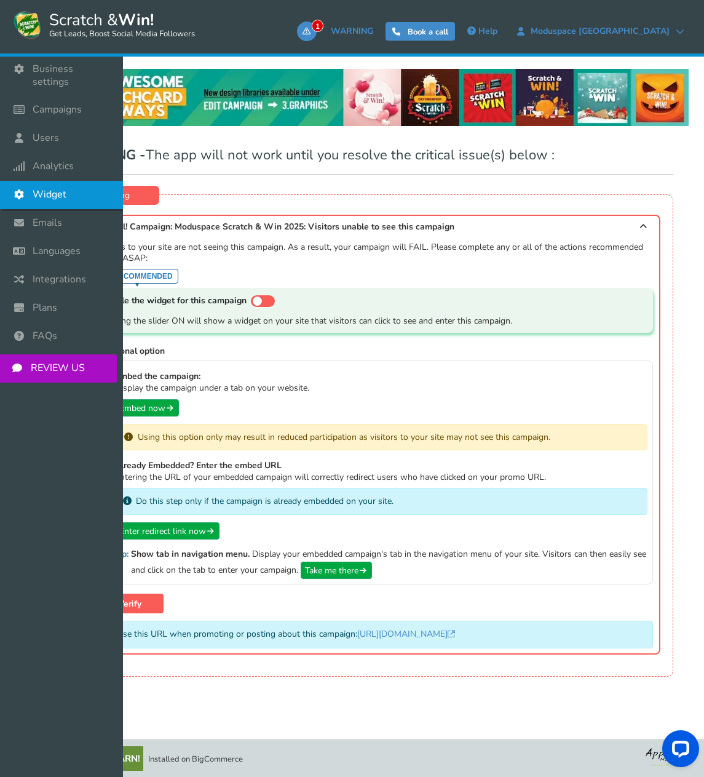
click at [49, 181] on link "Widget" at bounding box center [61, 195] width 123 height 28
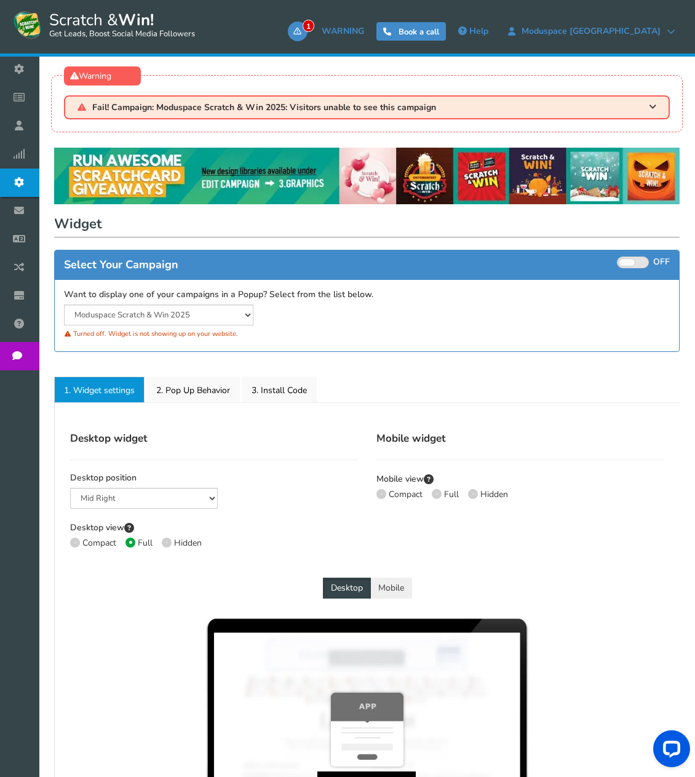
select select "mid-bottom-bar"
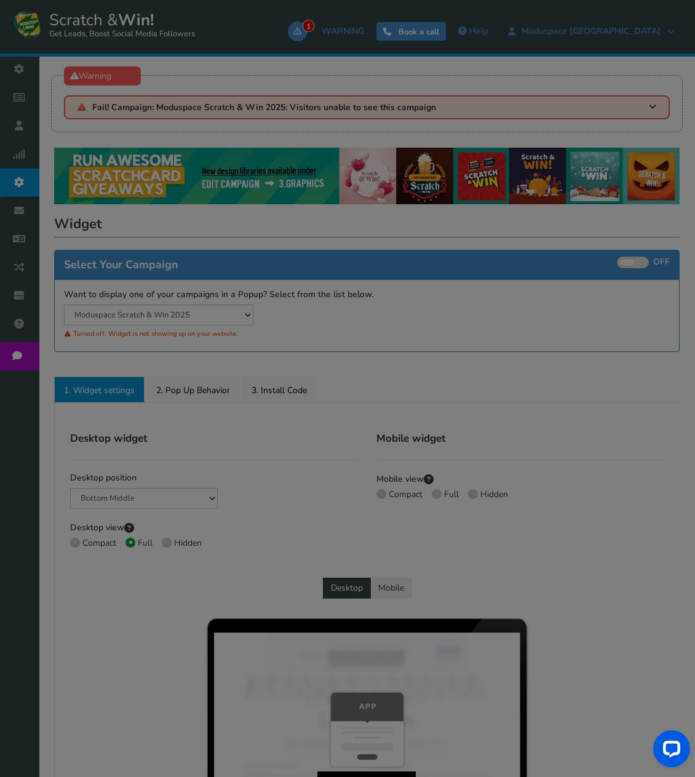
radio input "true"
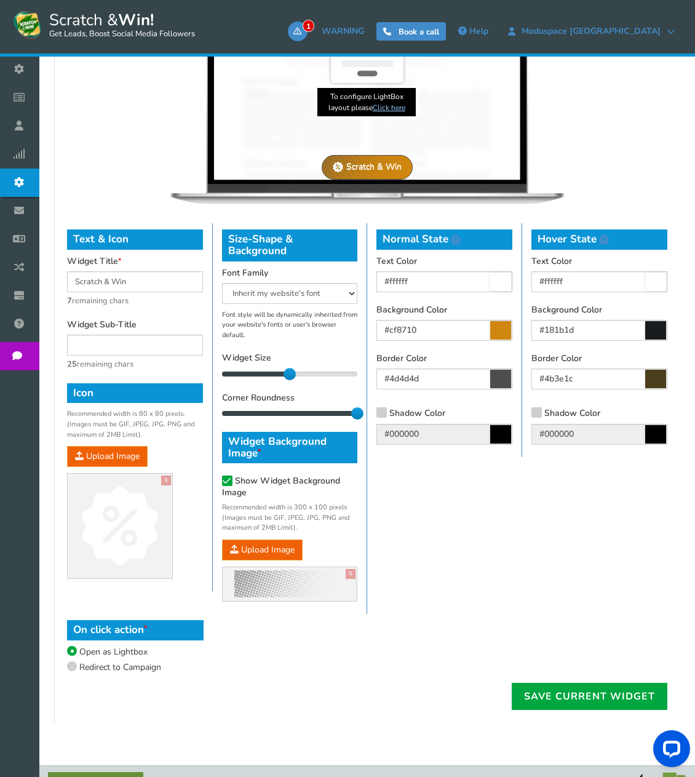
scroll to position [711, 0]
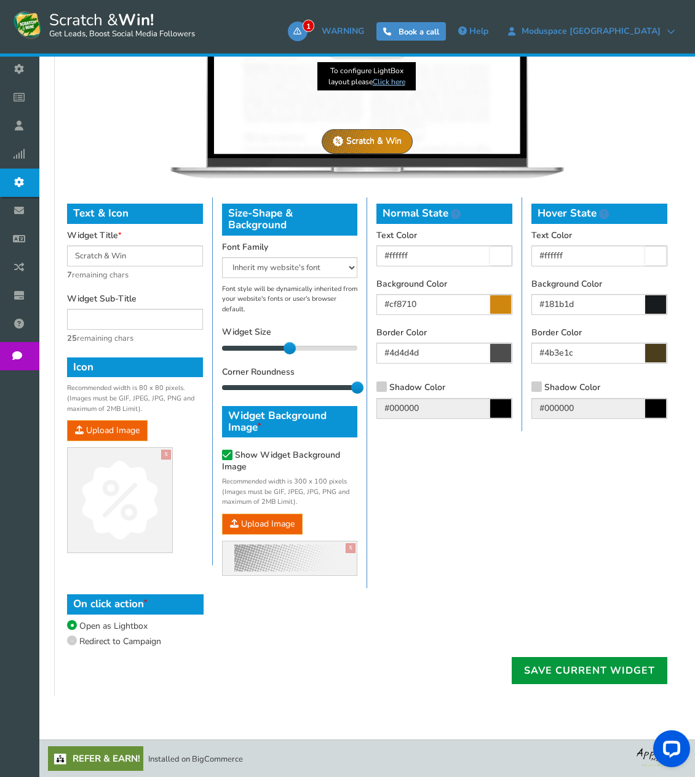
click at [564, 684] on link "Save current widget" at bounding box center [590, 670] width 156 height 27
